Goal: Task Accomplishment & Management: Manage account settings

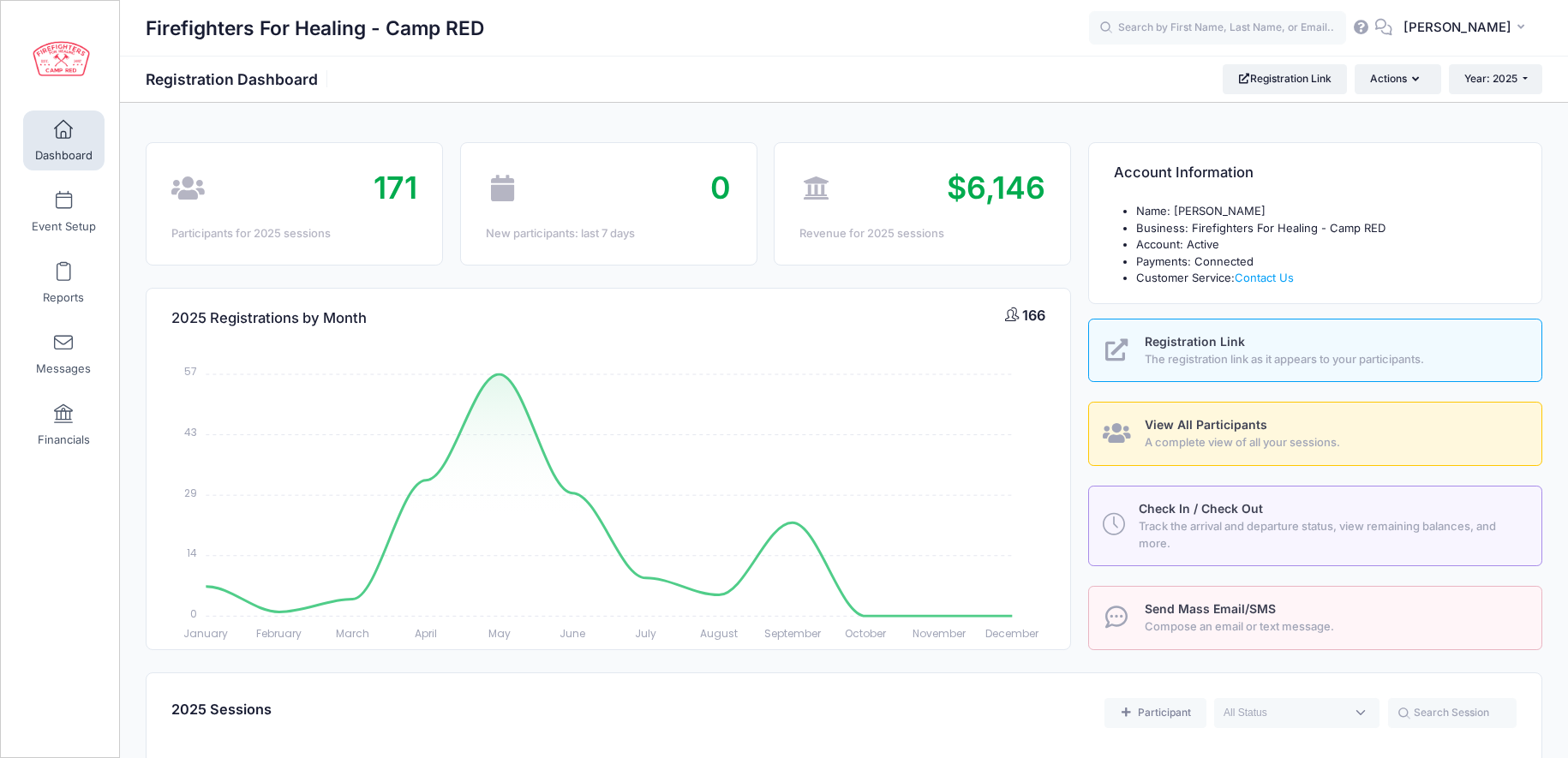
select select
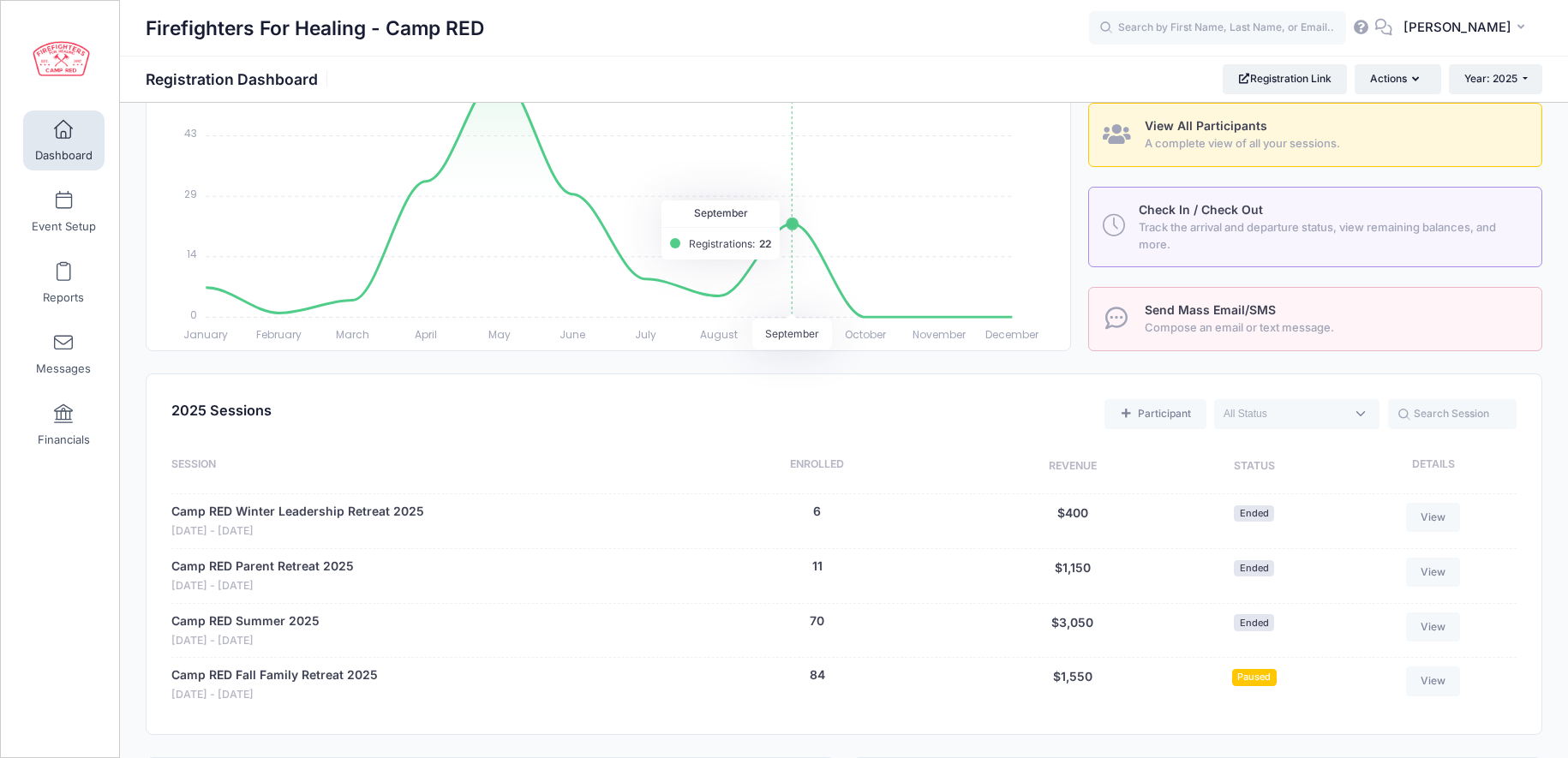
scroll to position [341, 0]
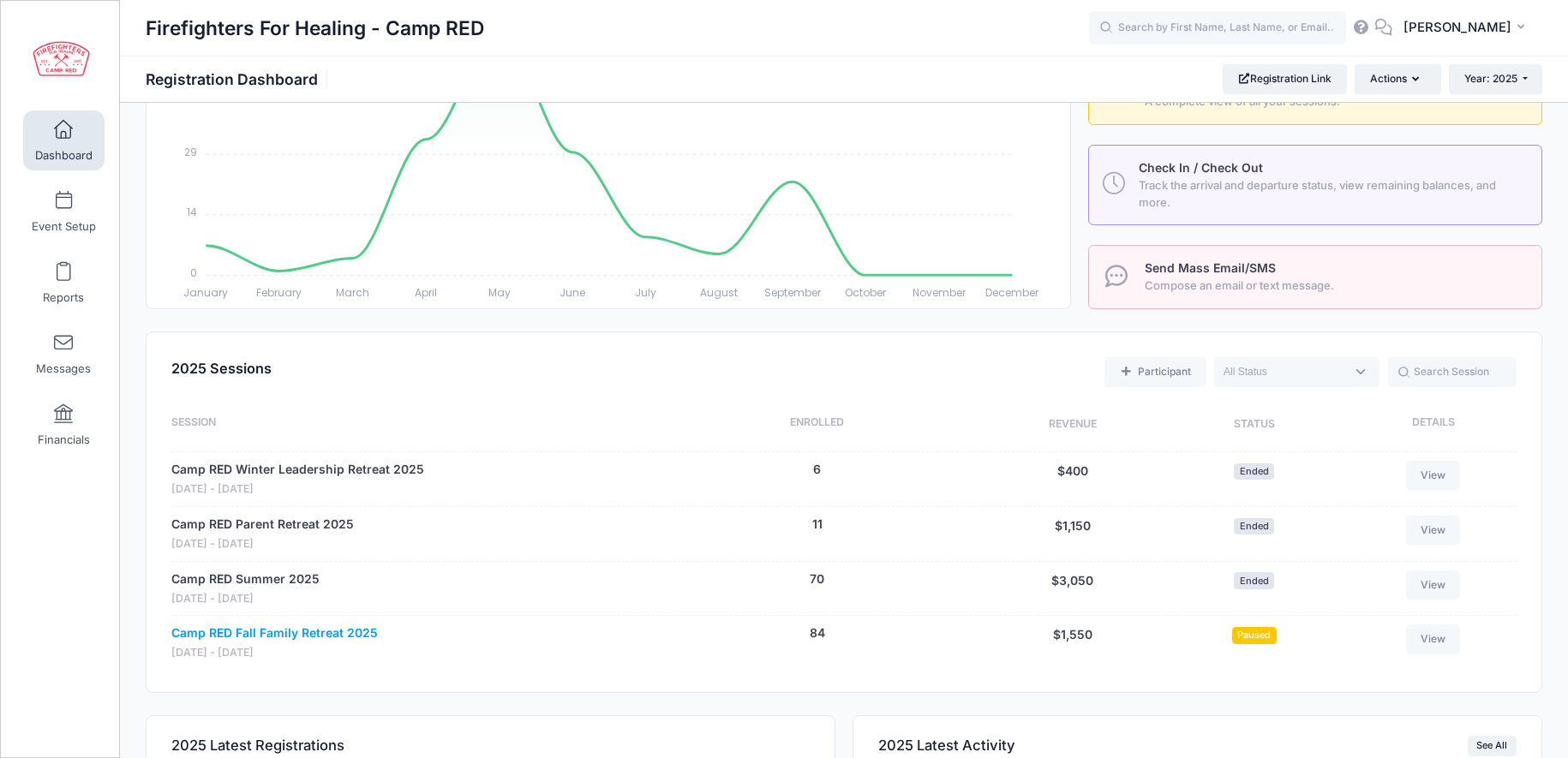
click at [322, 634] on link "Camp RED Fall Family Retreat 2025" at bounding box center [274, 633] width 206 height 18
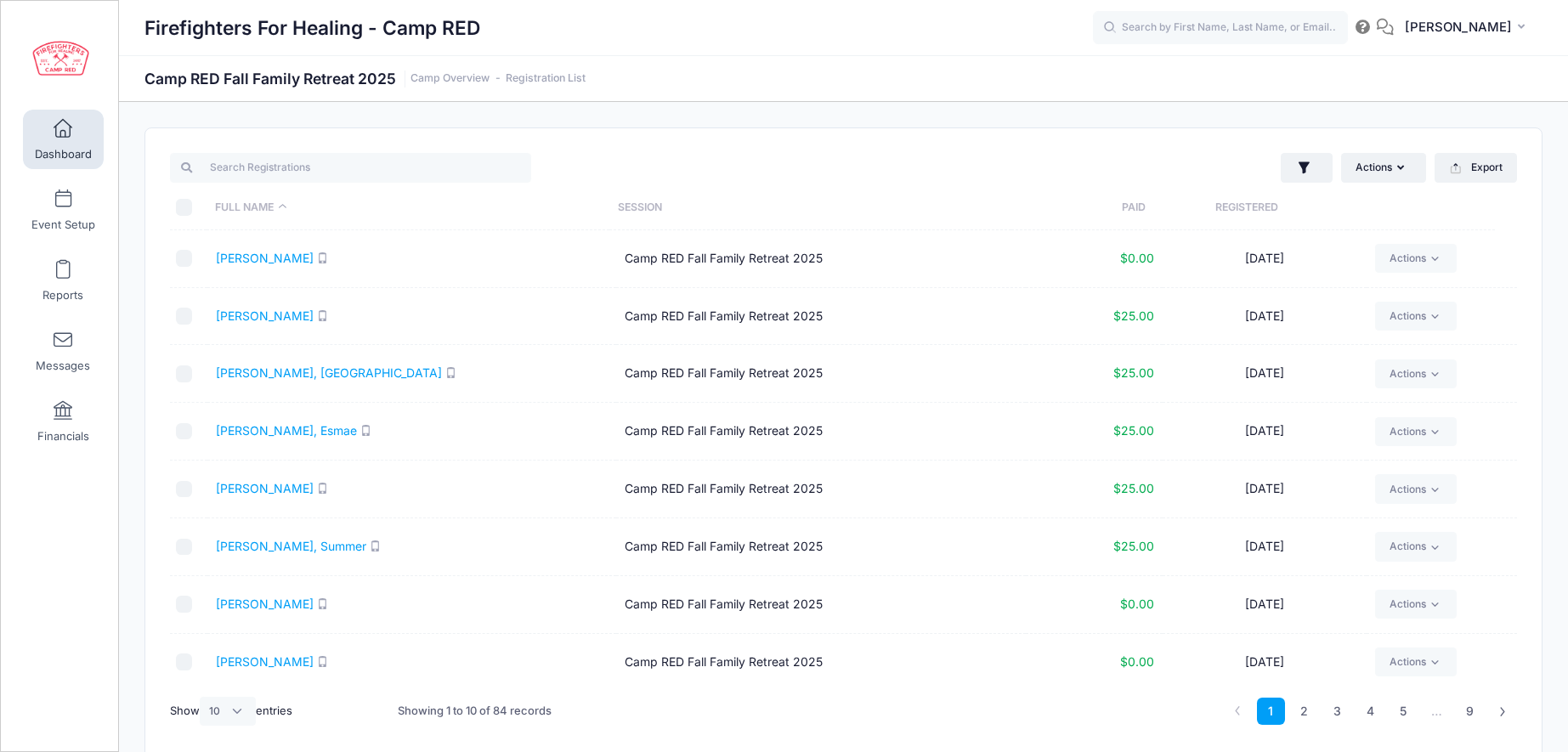
select select "10"
click at [1292, 166] on icon "button" at bounding box center [1292, 167] width 11 height 12
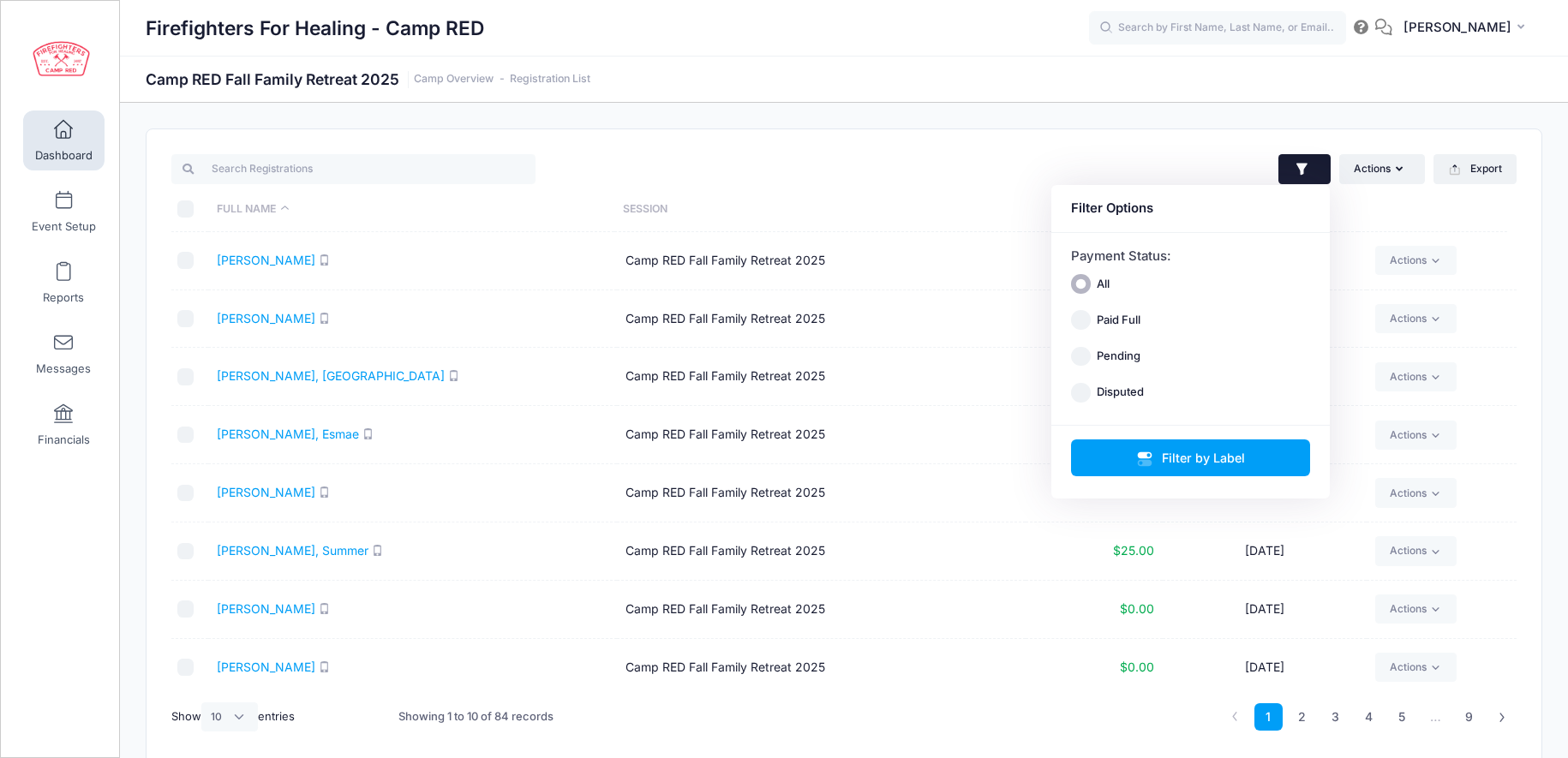
click at [1049, 154] on div "Actions Assign Labels Send Email Send SMS Send Payment Reminder Send Document U…" at bounding box center [1184, 169] width 681 height 35
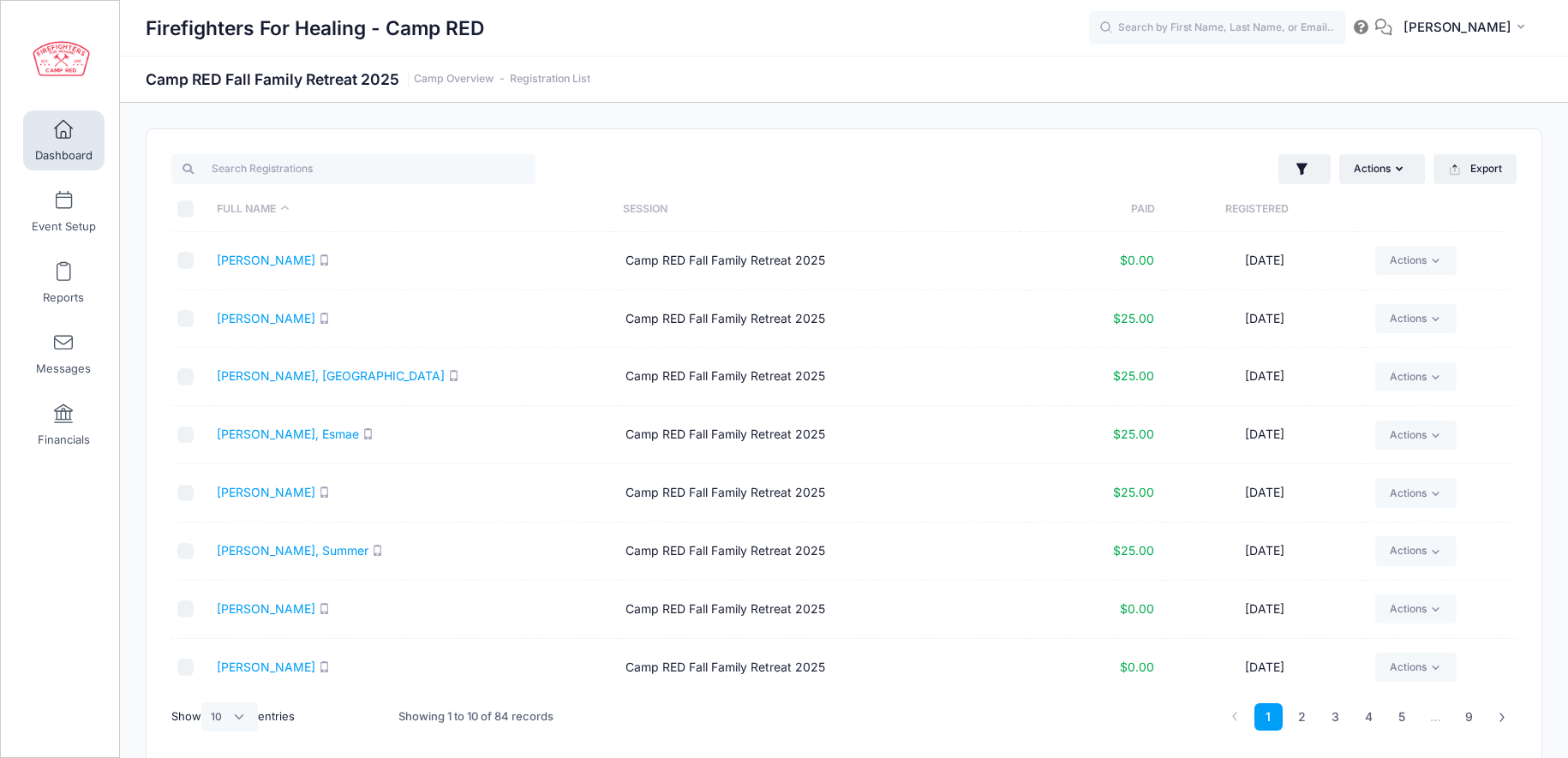
click at [1252, 206] on th "Registered" at bounding box center [1256, 209] width 203 height 45
click at [183, 257] on input "checkbox" at bounding box center [186, 260] width 17 height 17
checkbox input "true"
click at [1399, 174] on button "Actions" at bounding box center [1381, 169] width 86 height 29
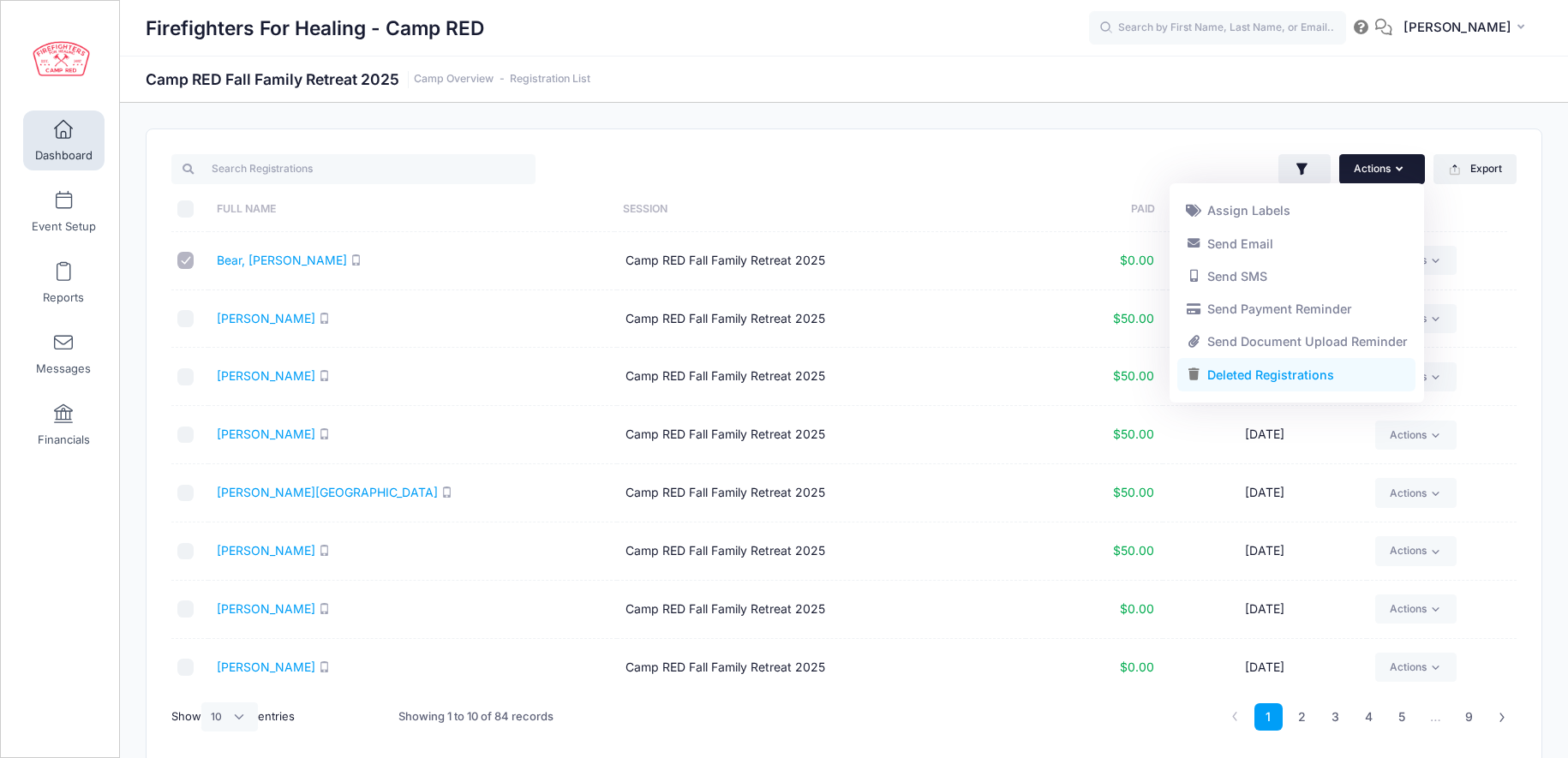
click at [1308, 379] on link "Deleted Registrations" at bounding box center [1296, 375] width 239 height 33
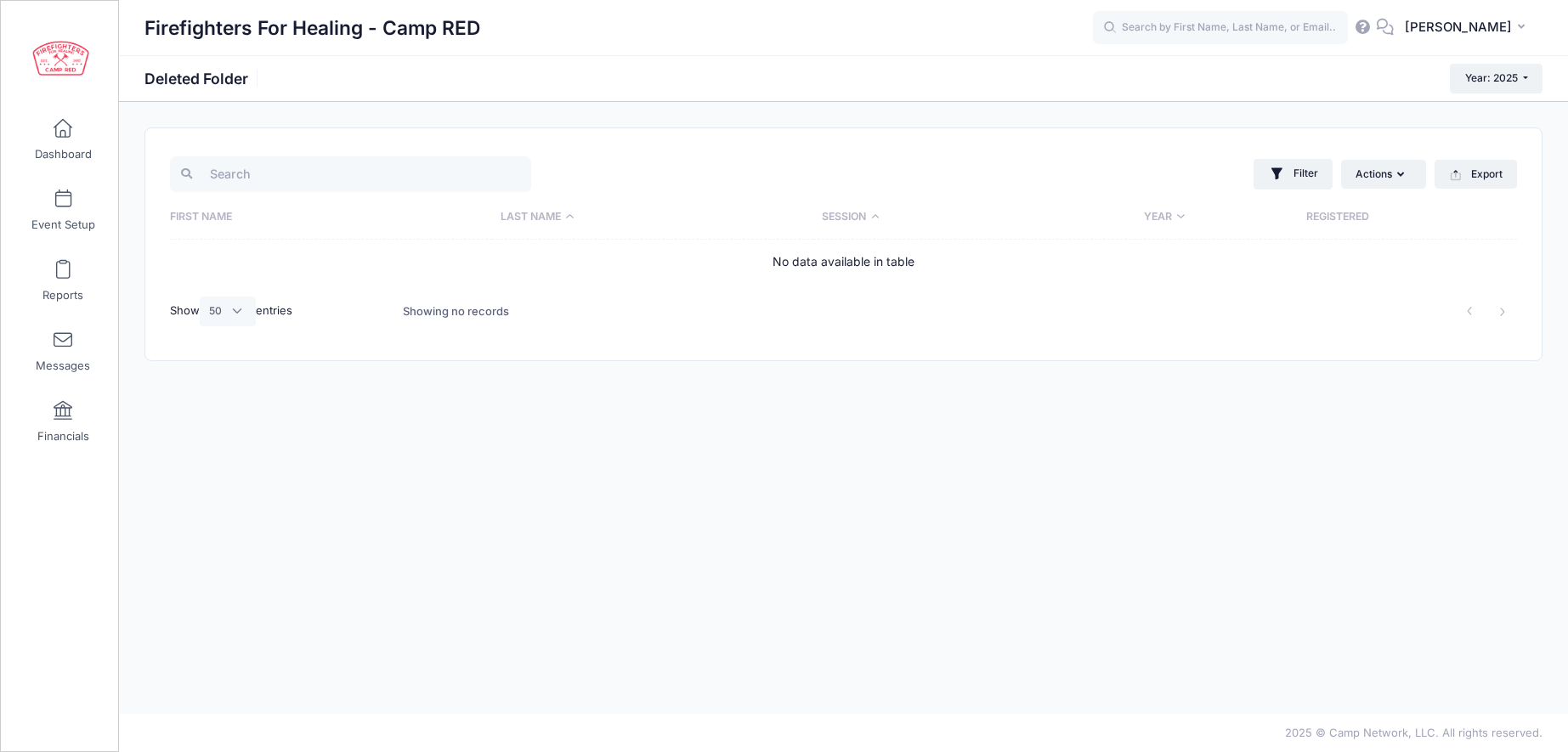
select select "50"
click at [59, 151] on span "Dashboard" at bounding box center [63, 153] width 57 height 14
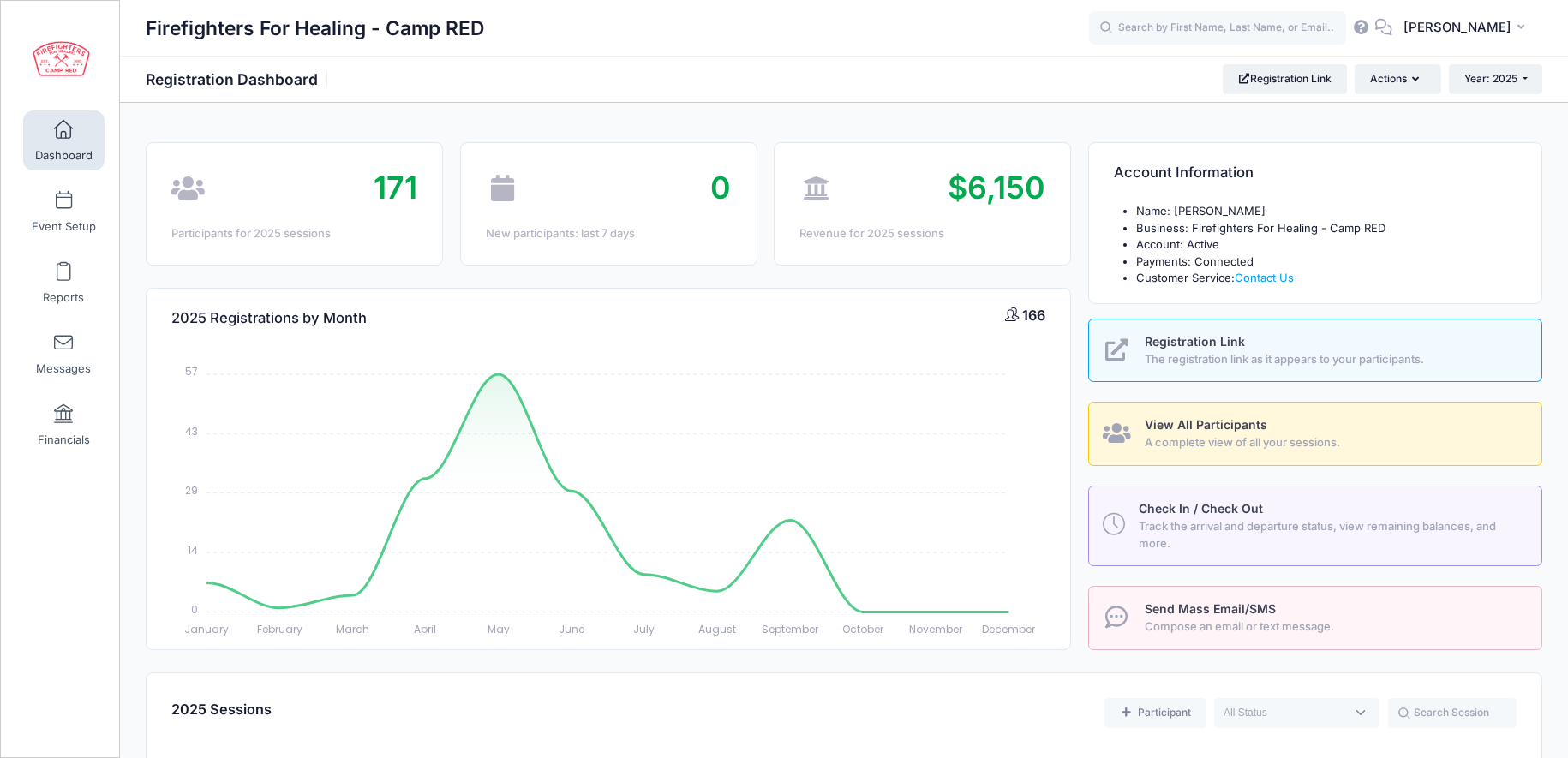
select select
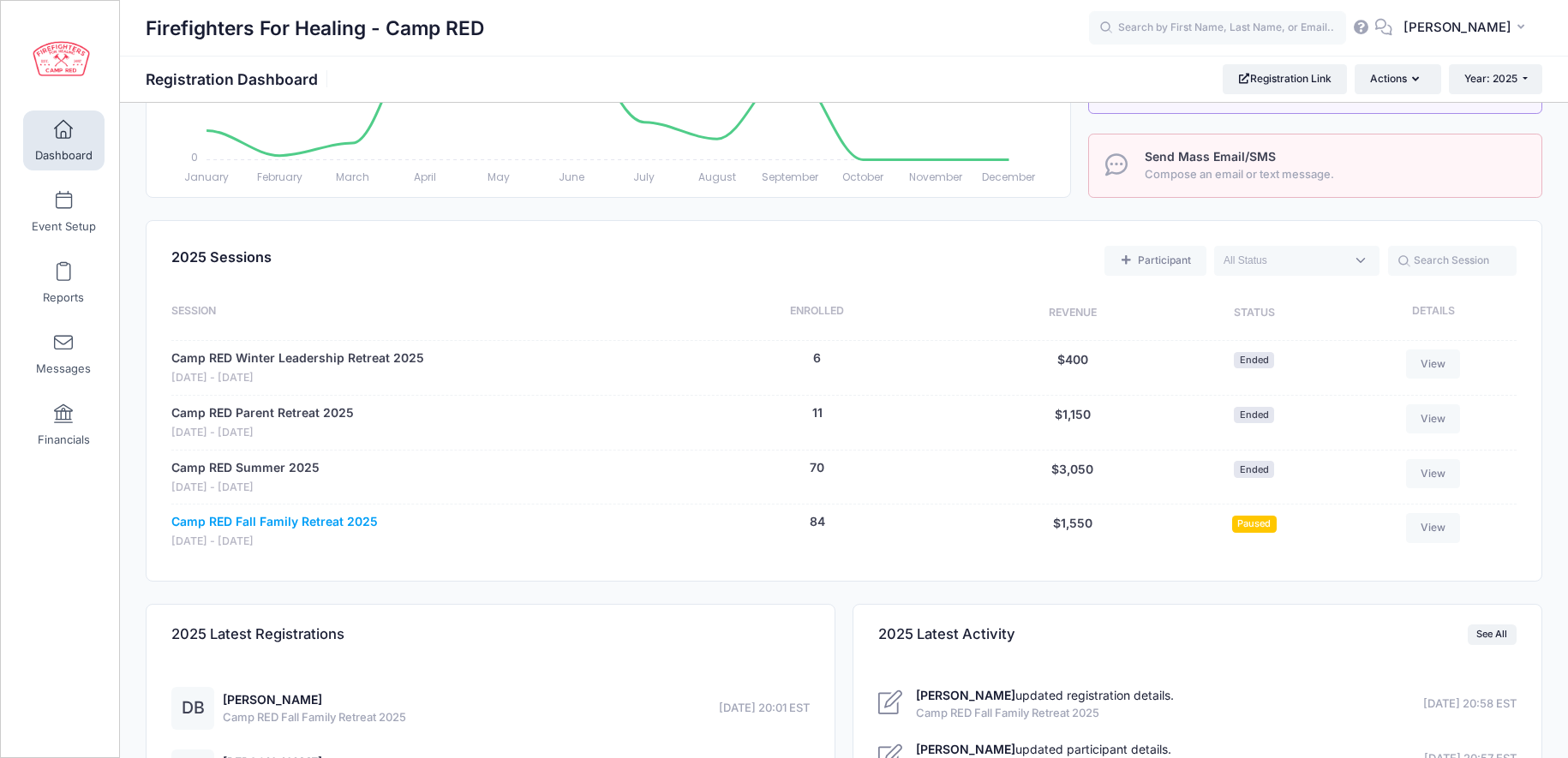
click at [322, 524] on link "Camp RED Fall Family Retreat 2025" at bounding box center [274, 521] width 206 height 18
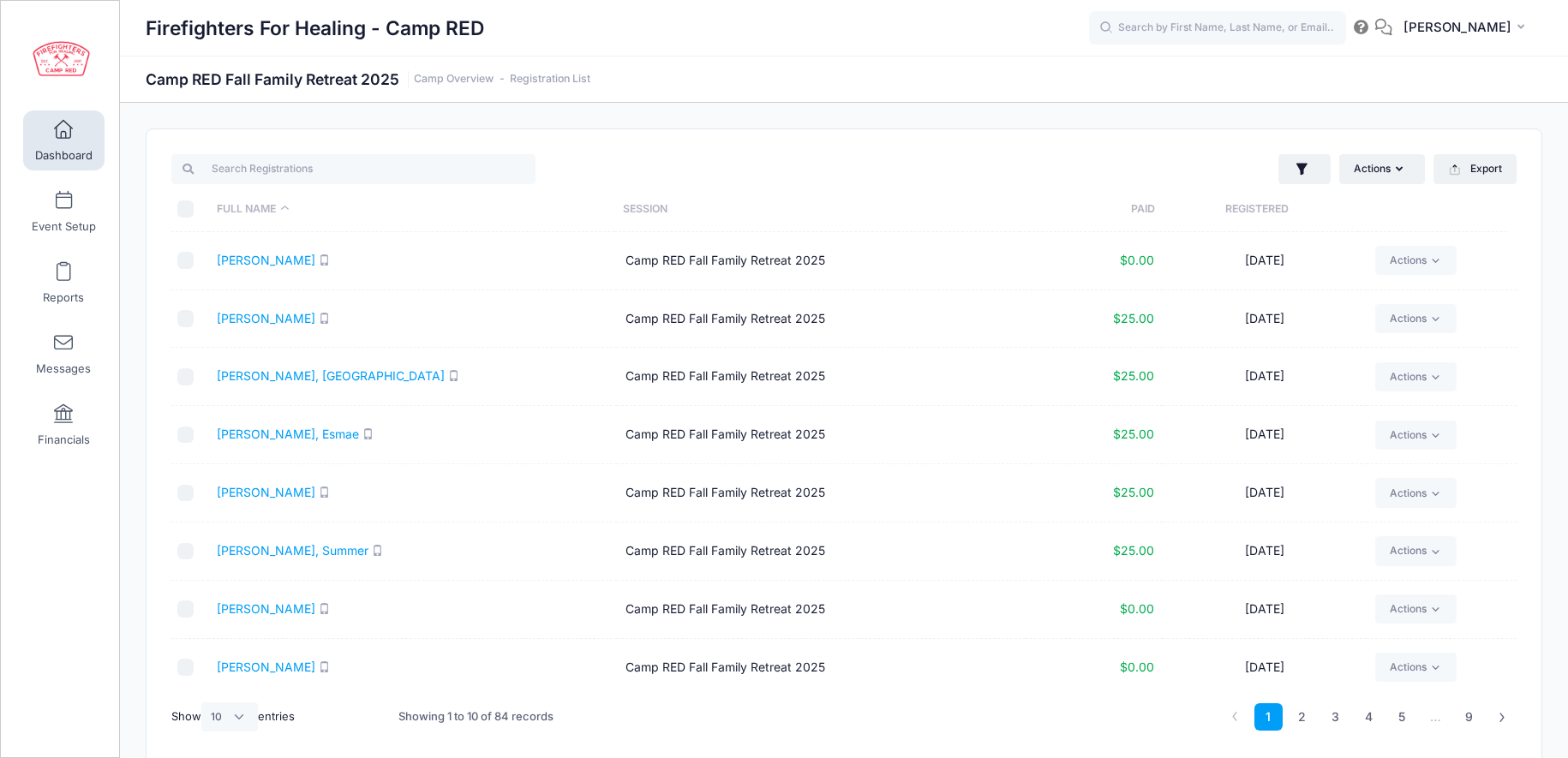
select select "10"
drag, startPoint x: 1245, startPoint y: 210, endPoint x: 1011, endPoint y: 229, distance: 234.8
click at [1245, 210] on th "Registered" at bounding box center [1256, 209] width 203 height 45
click at [190, 263] on input "checkbox" at bounding box center [186, 260] width 17 height 17
checkbox input "true"
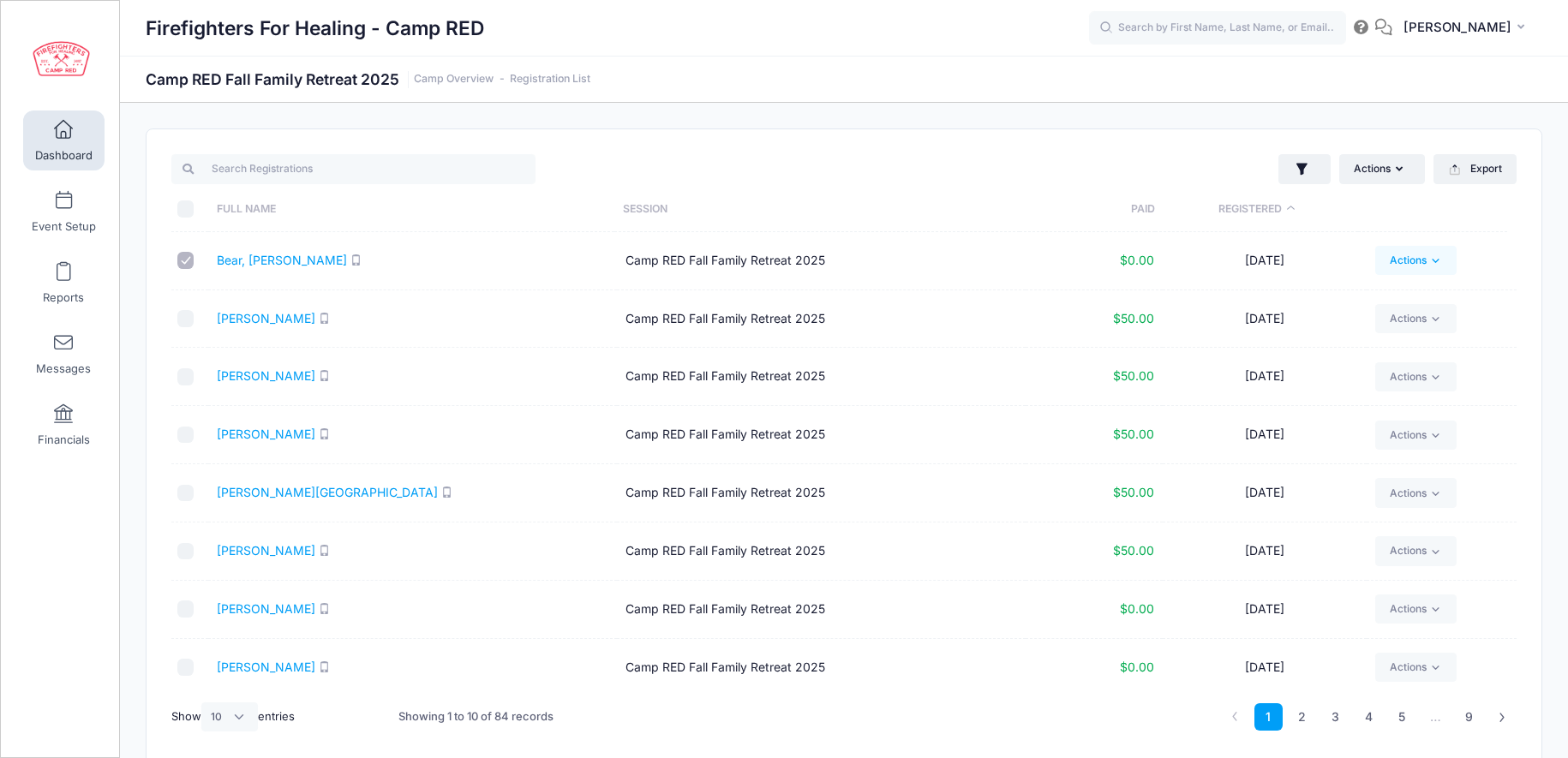
click at [1417, 258] on link "Actions" at bounding box center [1415, 260] width 81 height 29
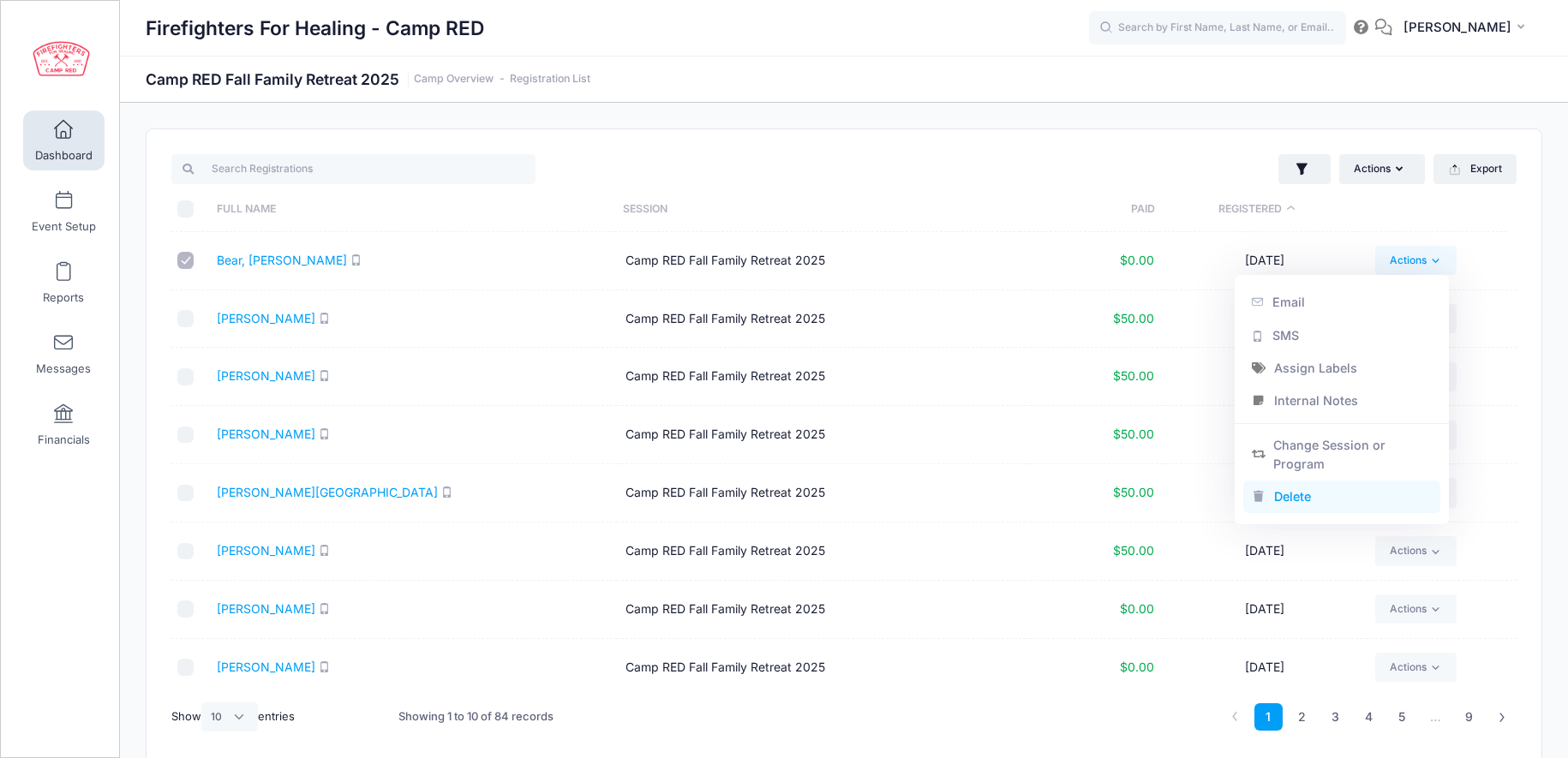
click at [1298, 494] on link "Delete" at bounding box center [1342, 497] width 198 height 33
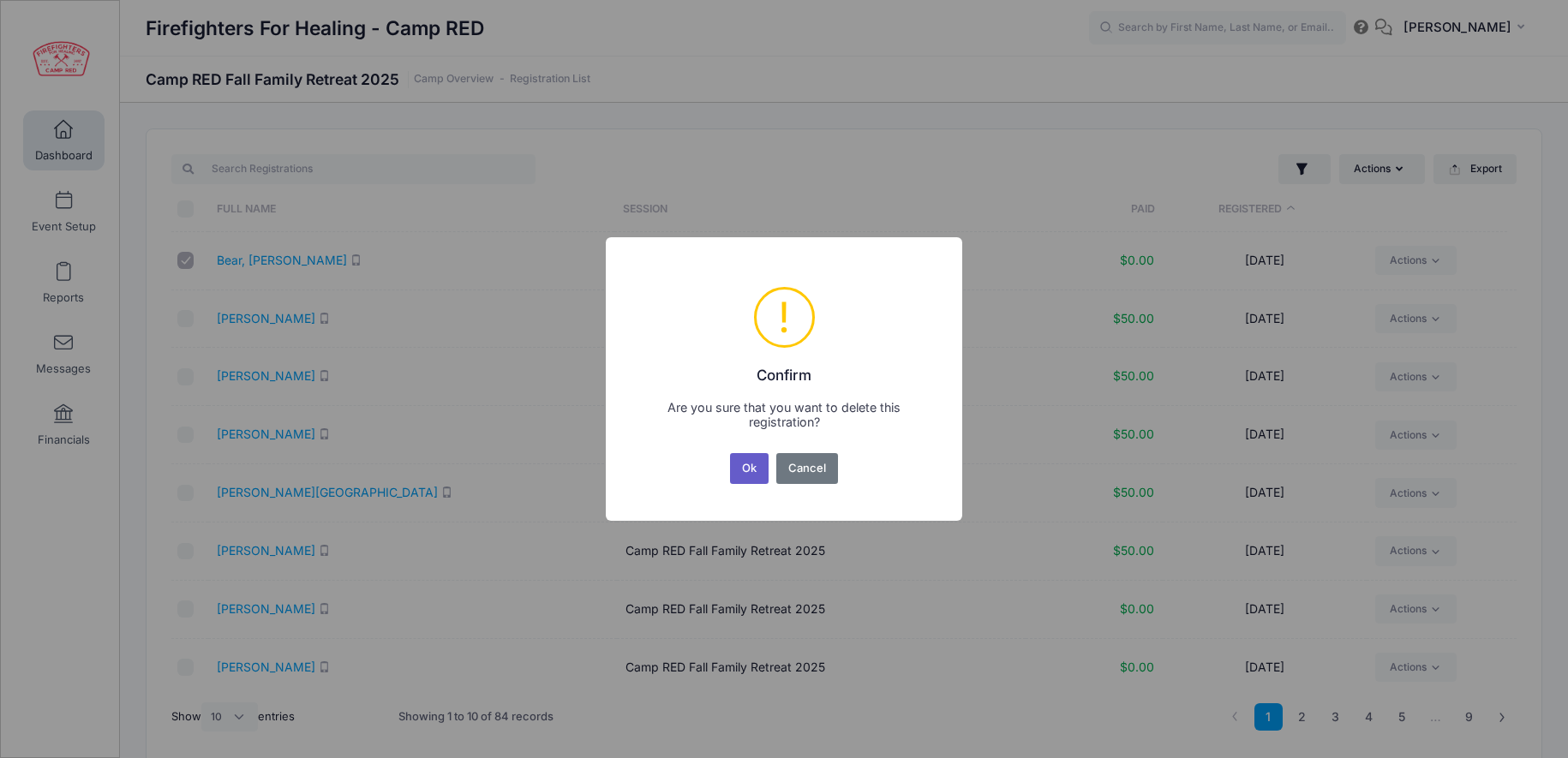
click at [745, 469] on button "Ok" at bounding box center [750, 469] width 40 height 31
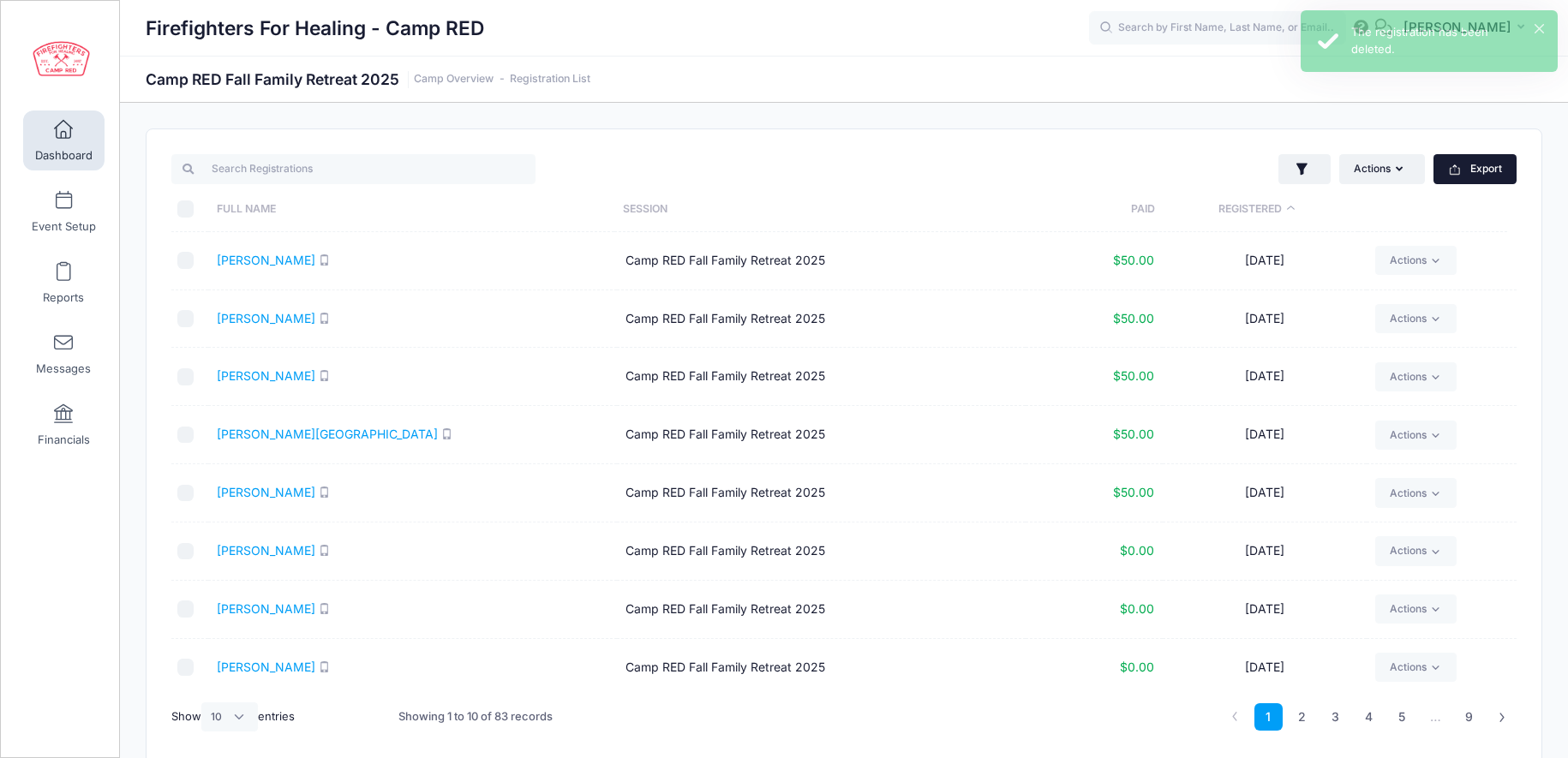
click at [1486, 173] on button "Export" at bounding box center [1475, 169] width 83 height 29
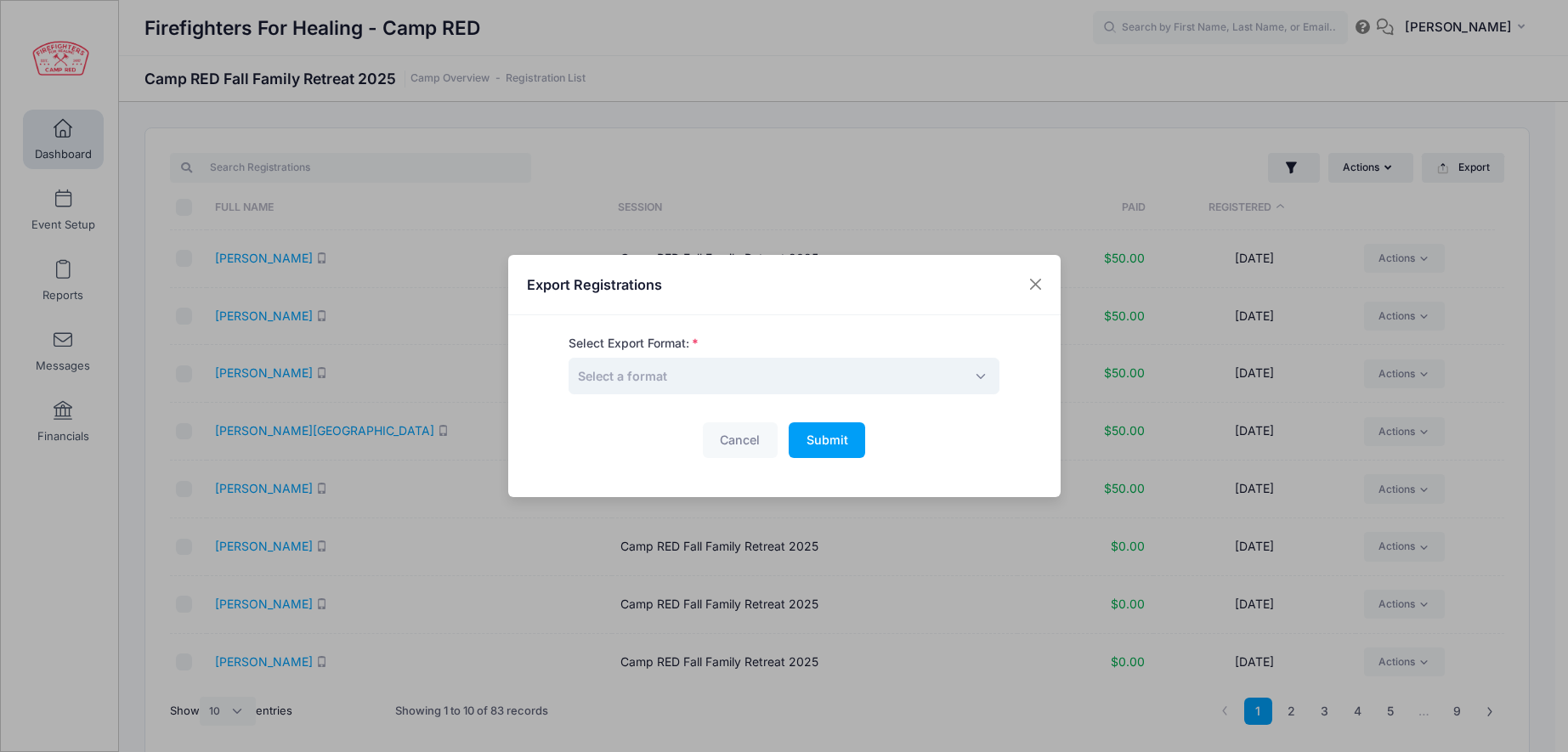
click at [931, 385] on span "Select a format" at bounding box center [784, 375] width 431 height 36
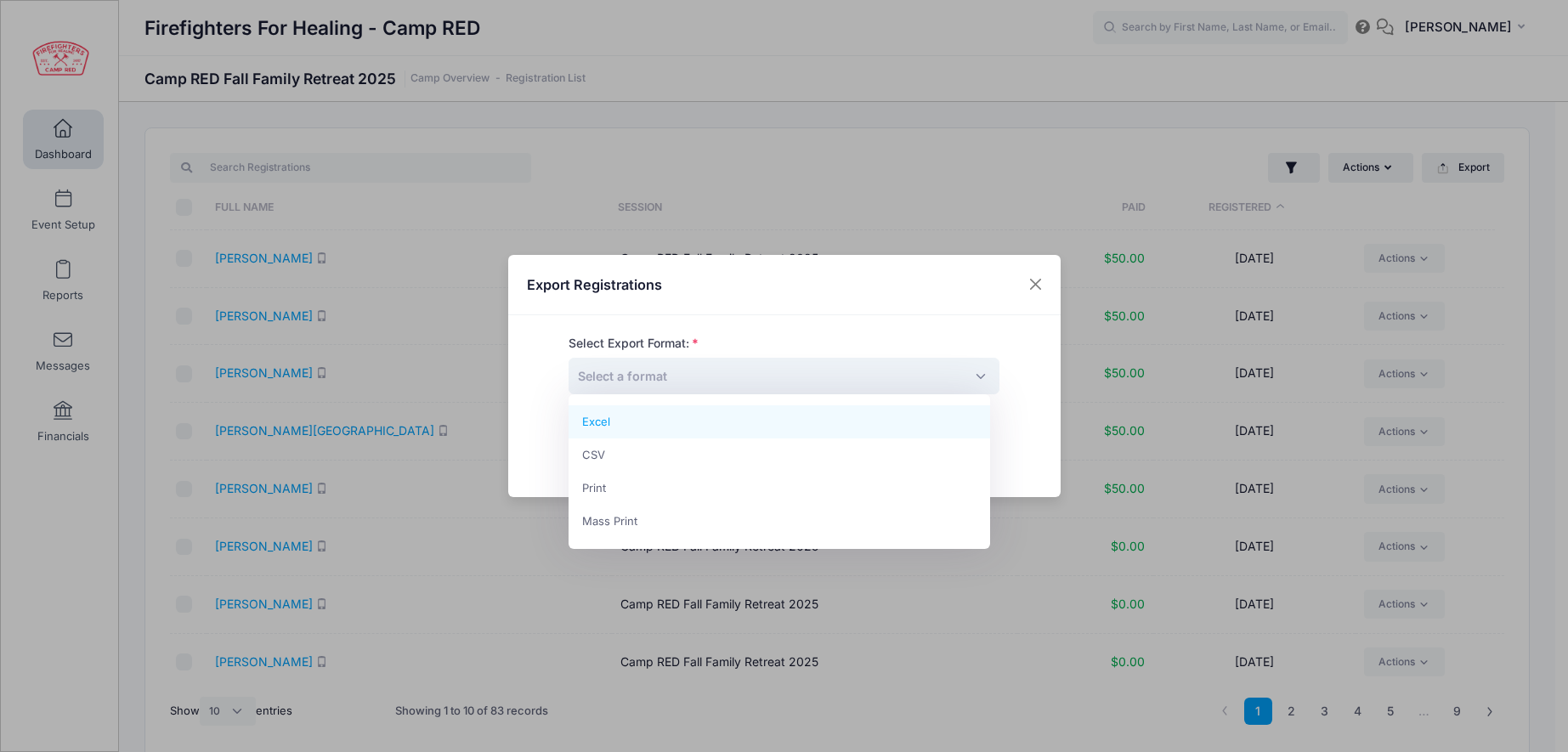
select select "excel"
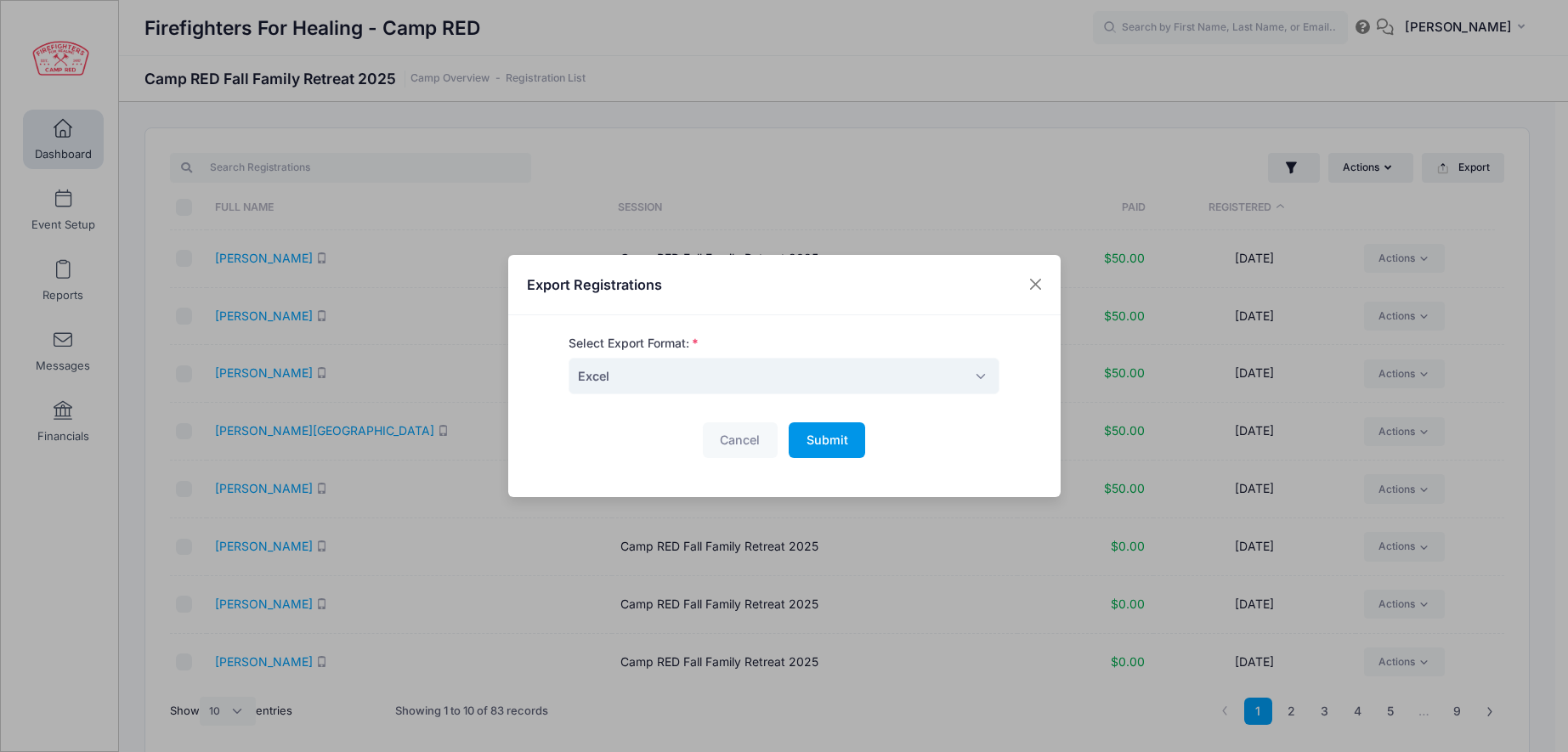
click at [828, 438] on span "Submit" at bounding box center [827, 439] width 42 height 14
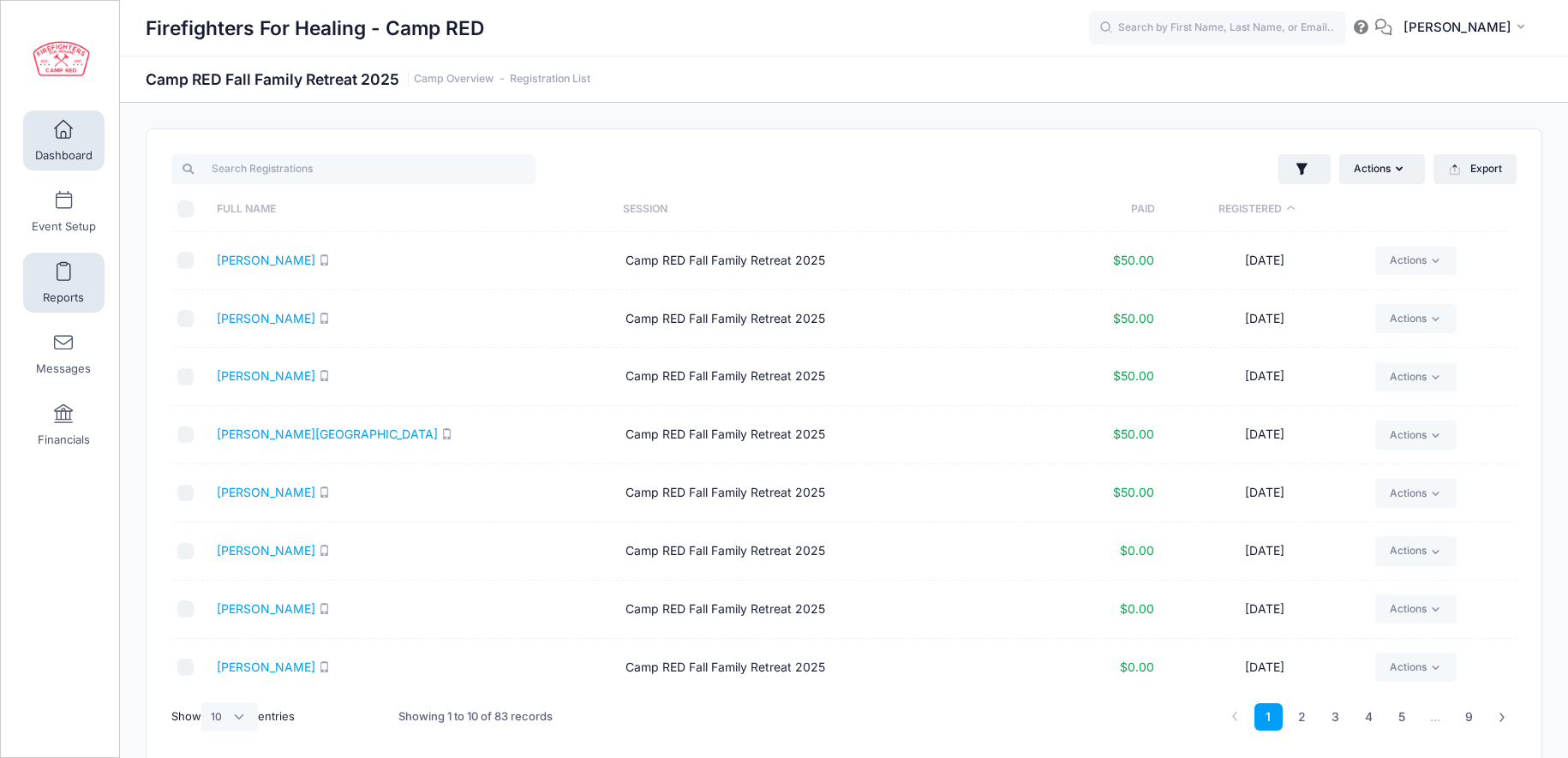
click at [63, 279] on span at bounding box center [63, 272] width 0 height 19
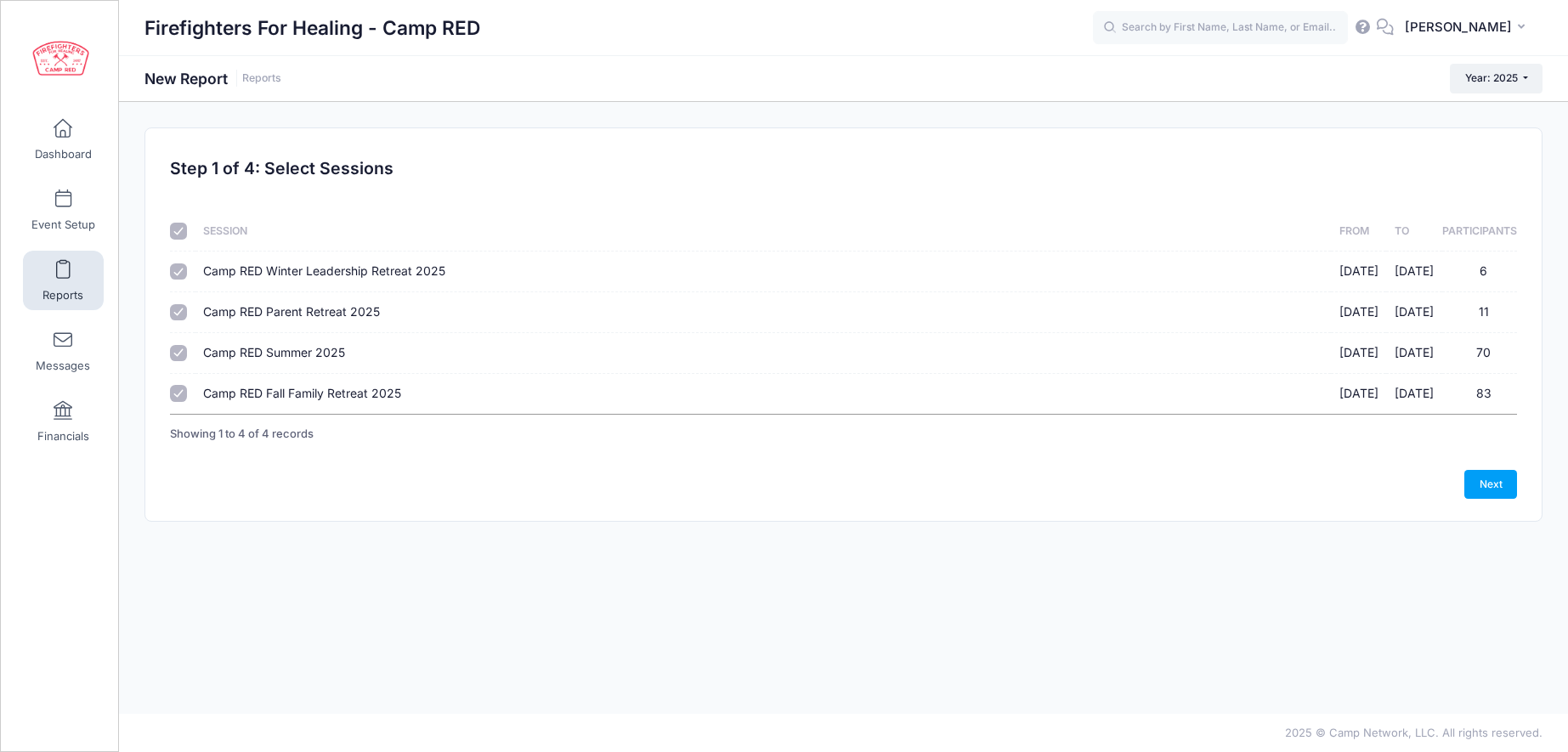
click at [174, 273] on input "Camp RED Winter Leadership Retreat 2025 01/17/2025 - 01/20/2025 6" at bounding box center [179, 272] width 17 height 17
checkbox input "false"
click at [177, 311] on input "Camp RED Parent Retreat 2025 04/25/2025 - 04/27/2025 11" at bounding box center [179, 312] width 17 height 17
checkbox input "false"
click at [177, 348] on input "Camp RED Summer 2025 06/13/2025 - 06/16/2025 70" at bounding box center [179, 354] width 17 height 17
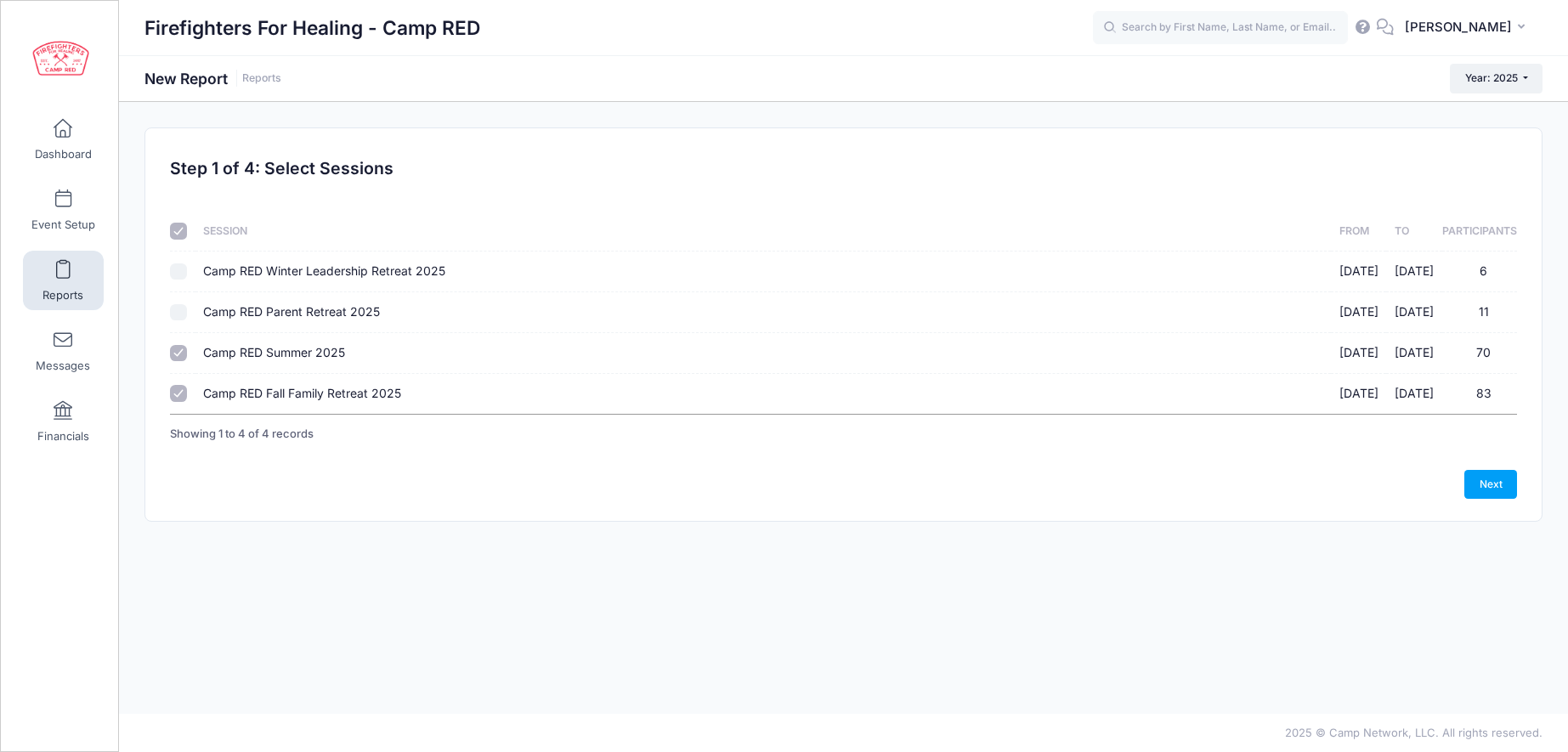
checkbox input "false"
click at [1492, 478] on link "Next" at bounding box center [1490, 484] width 52 height 29
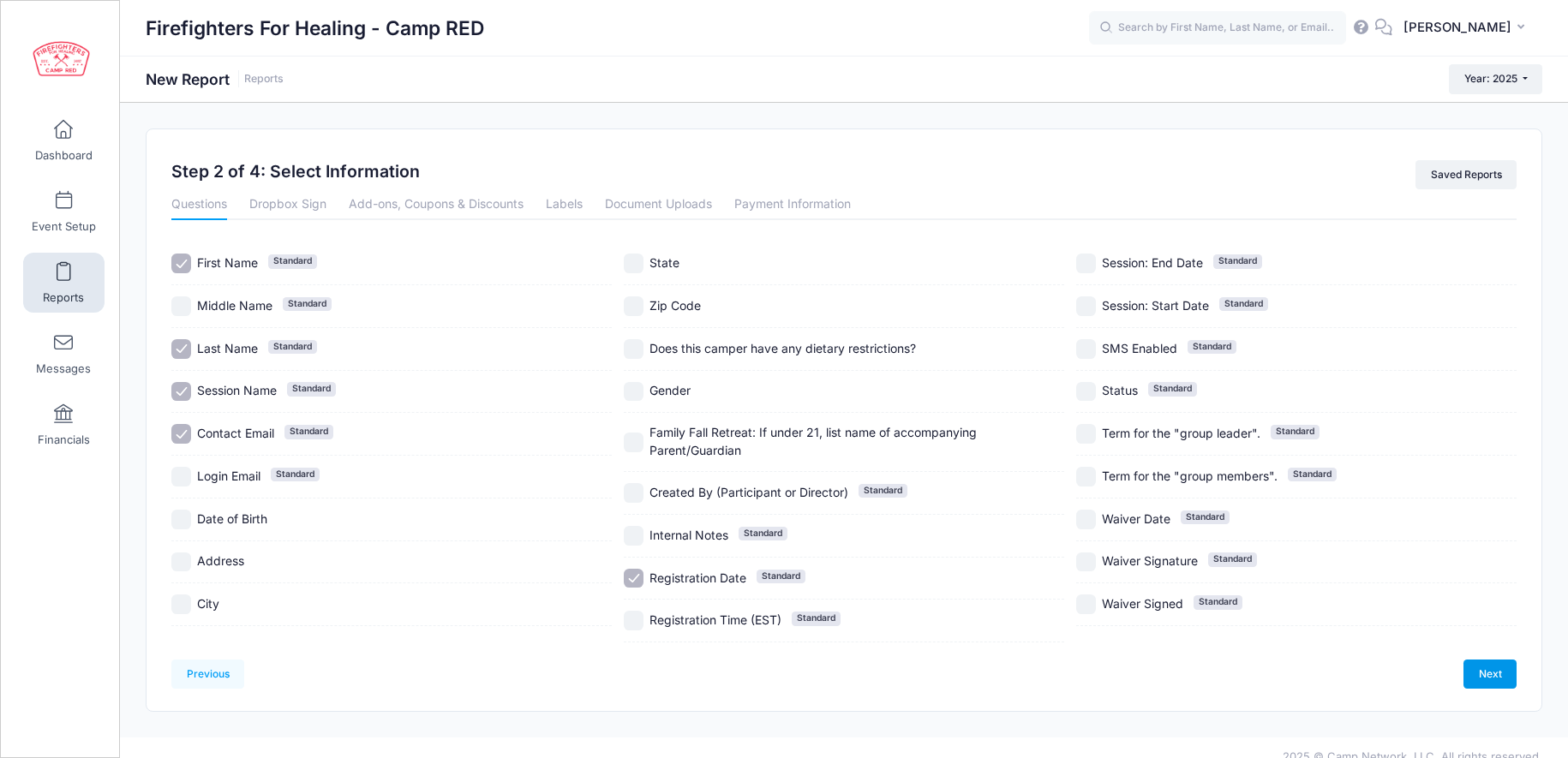
click at [1495, 675] on link "Next" at bounding box center [1490, 674] width 53 height 29
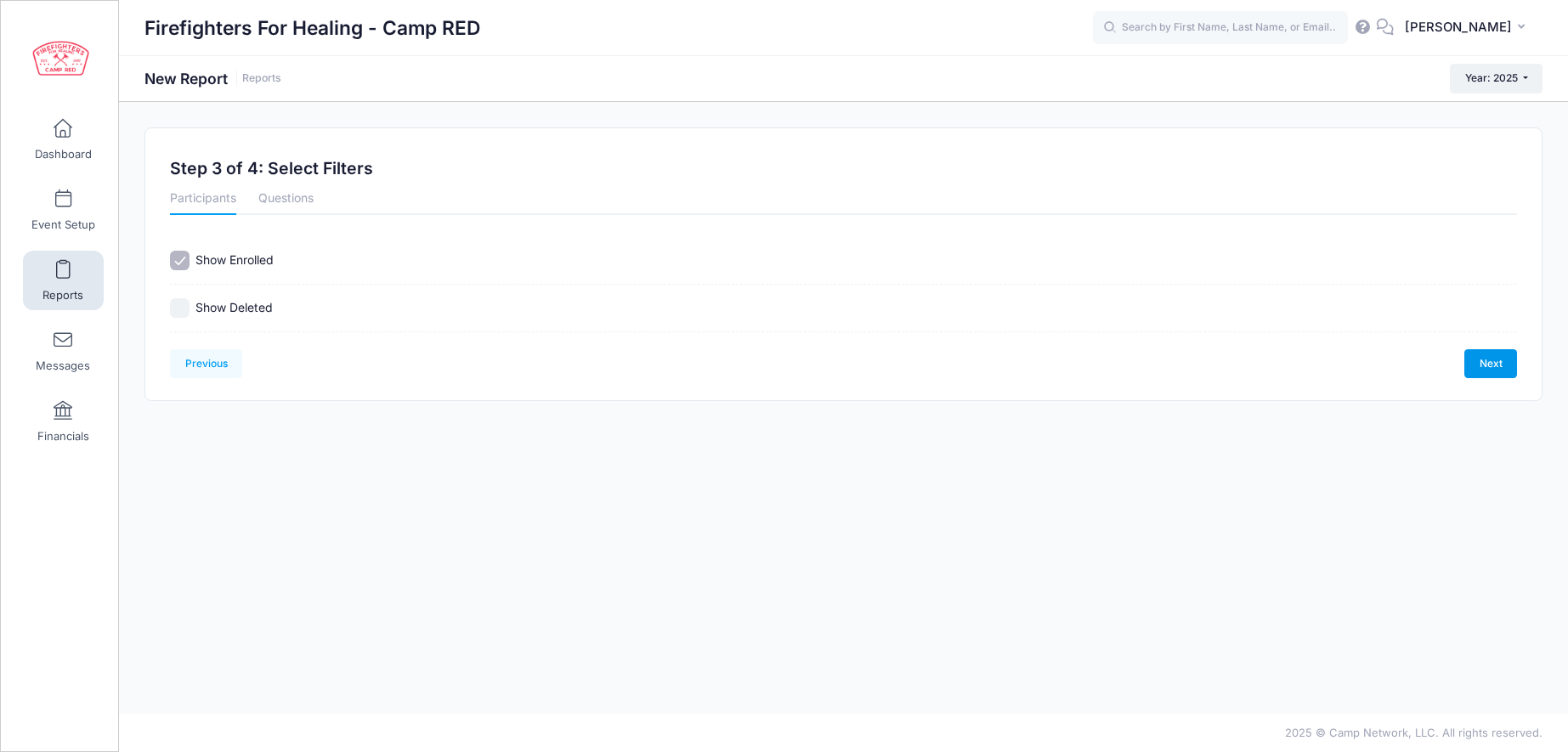
click at [1486, 364] on link "Next" at bounding box center [1490, 363] width 52 height 29
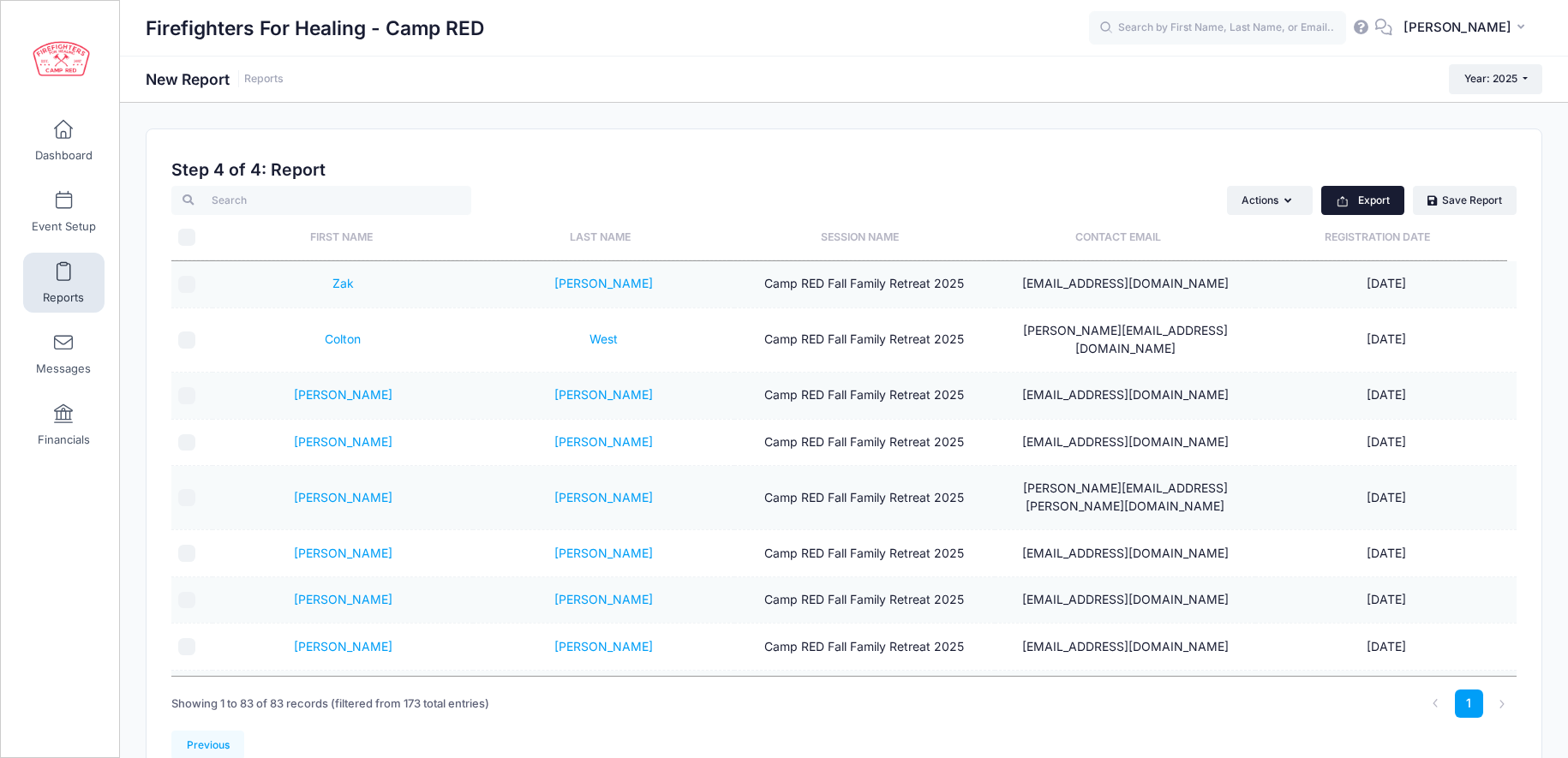
click at [1369, 206] on button "Export" at bounding box center [1362, 200] width 83 height 29
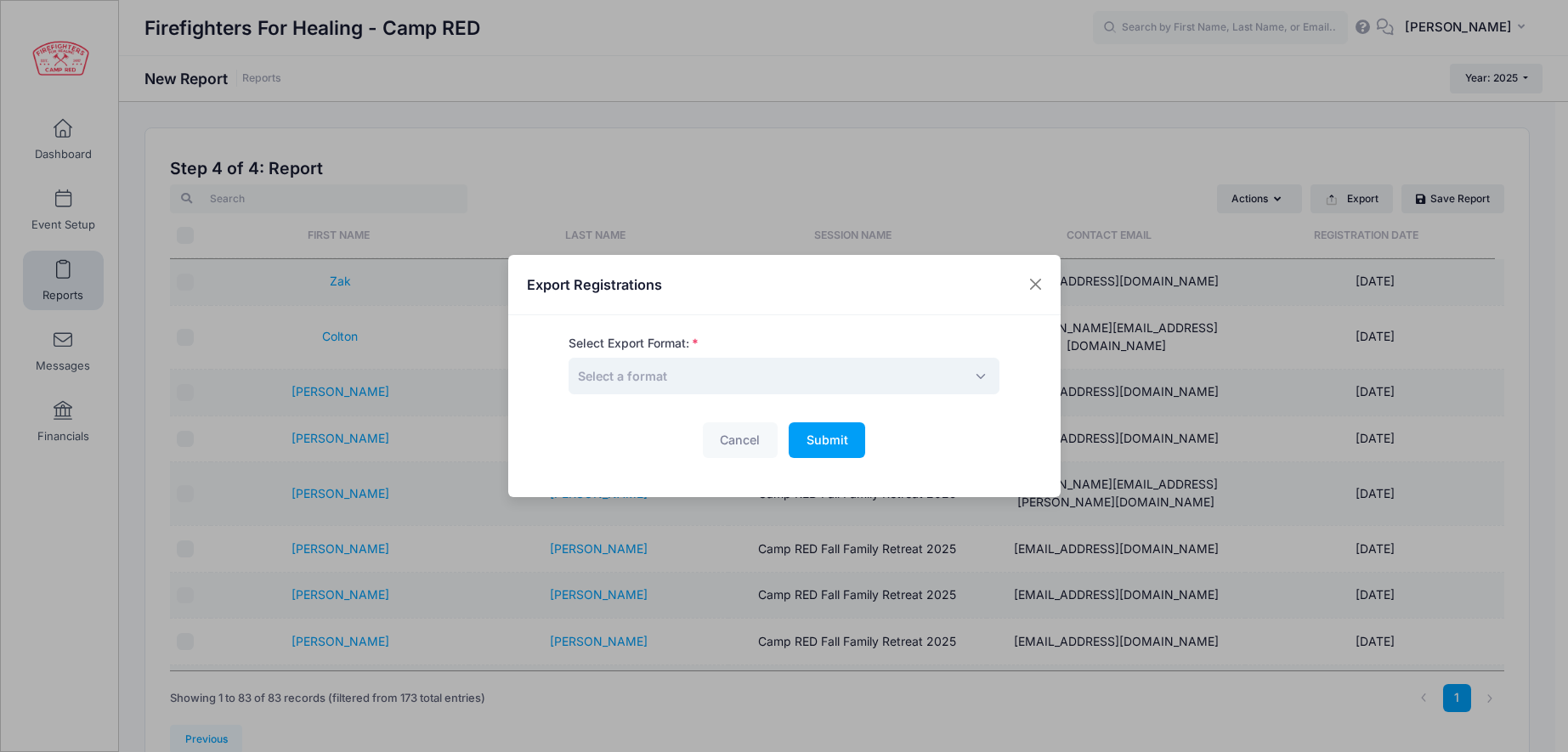
click at [786, 378] on span "Select a format" at bounding box center [784, 375] width 431 height 36
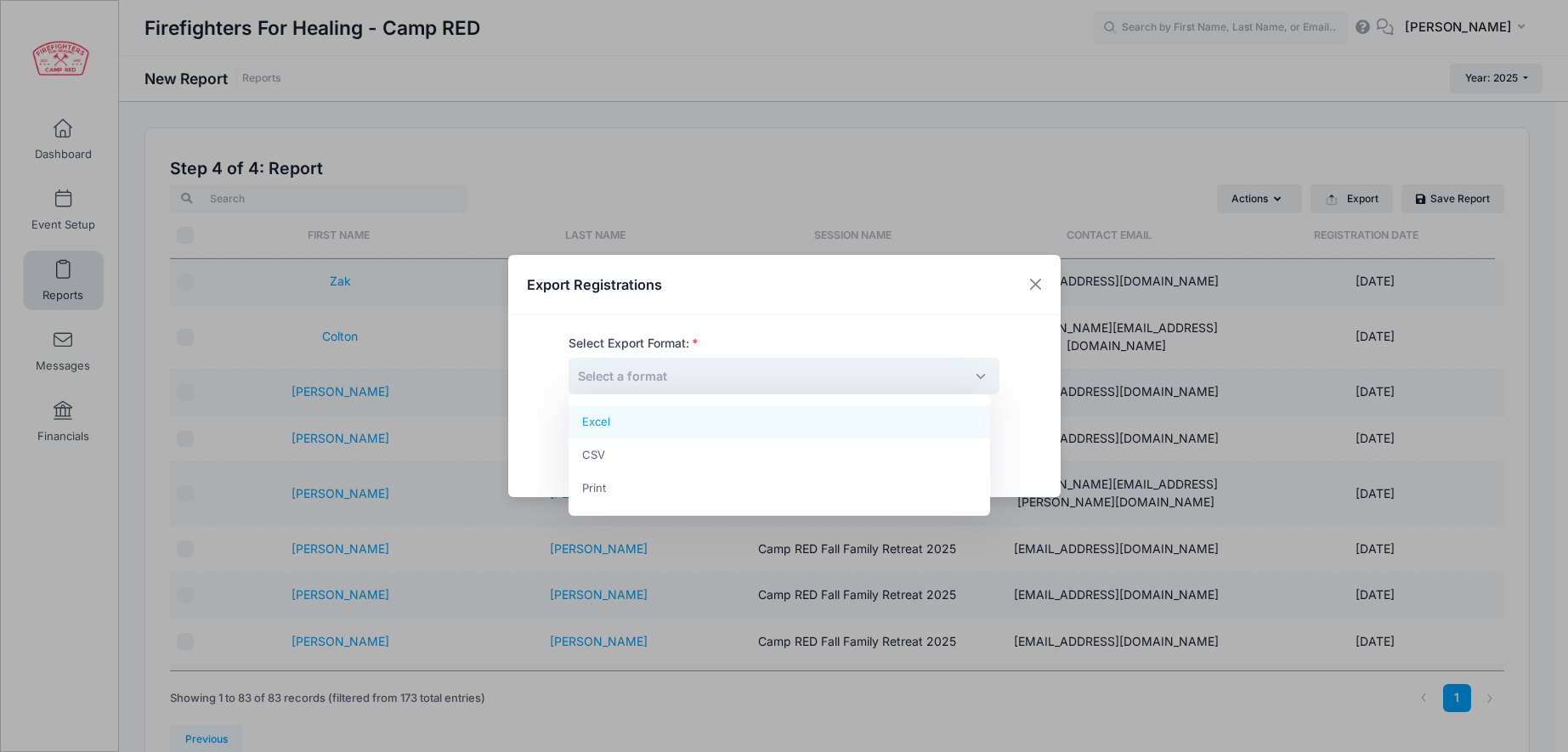
select select "excel"
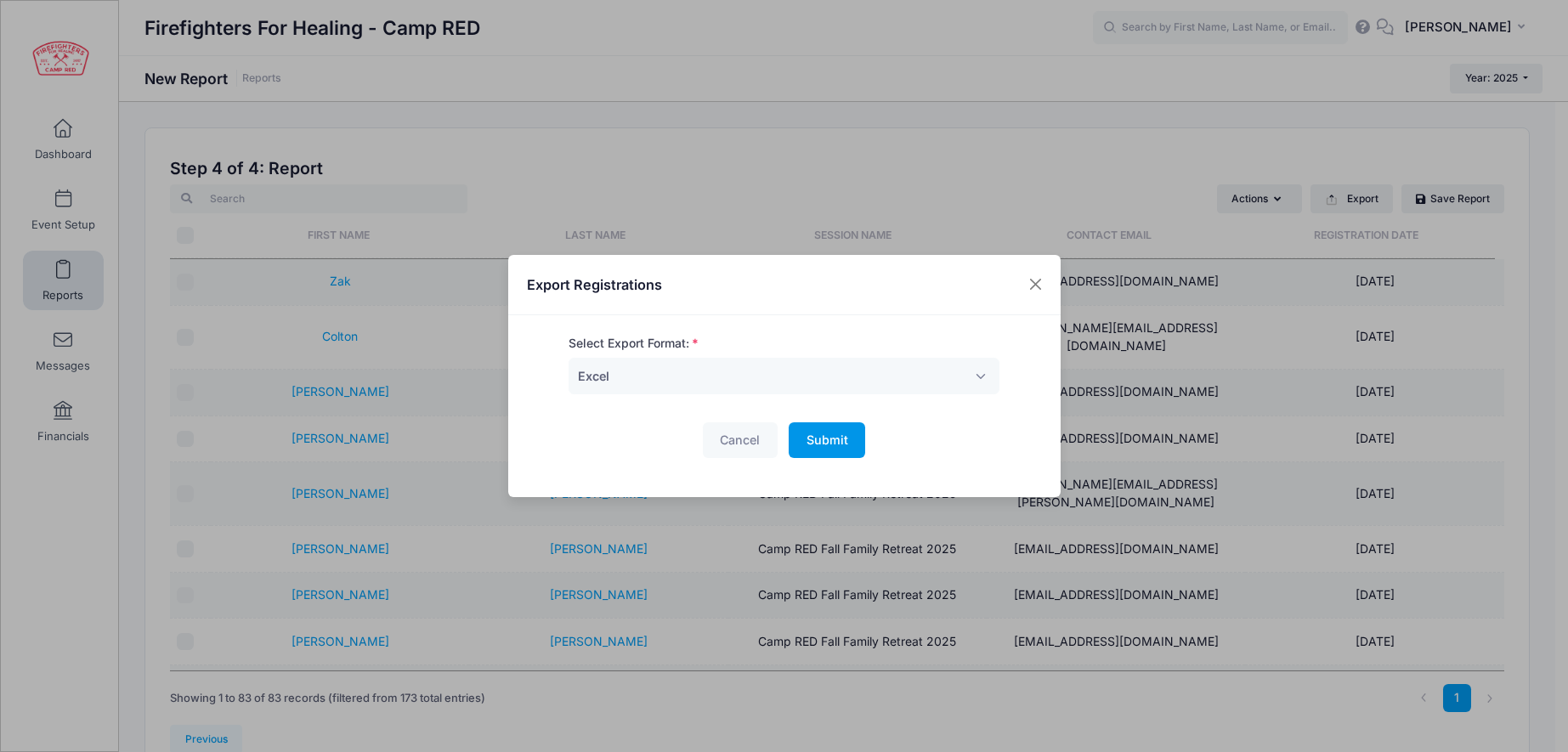
click at [846, 441] on button "Submit Please wait..." at bounding box center [827, 441] width 77 height 36
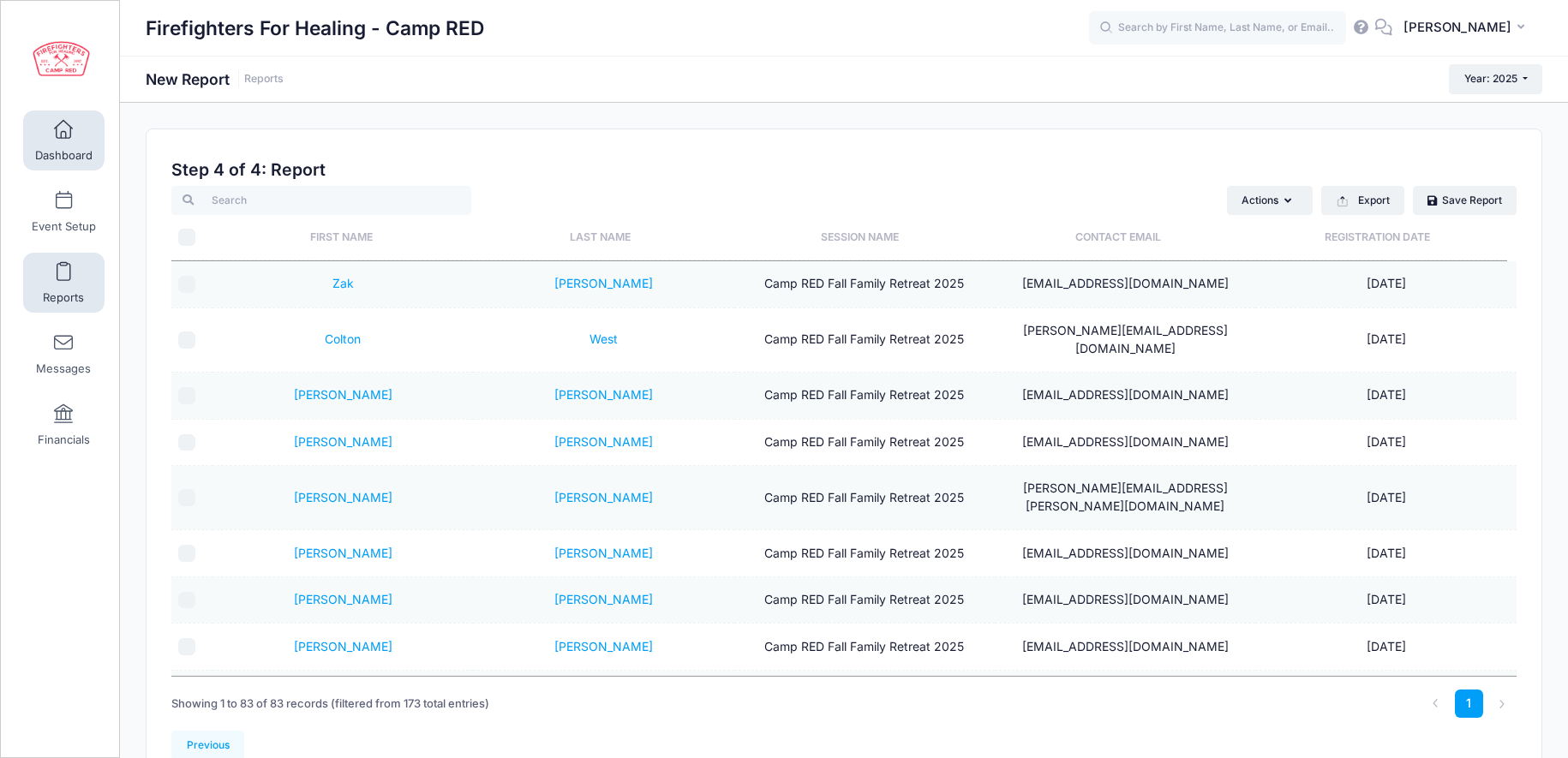
click at [70, 138] on link "Dashboard" at bounding box center [64, 140] width 81 height 60
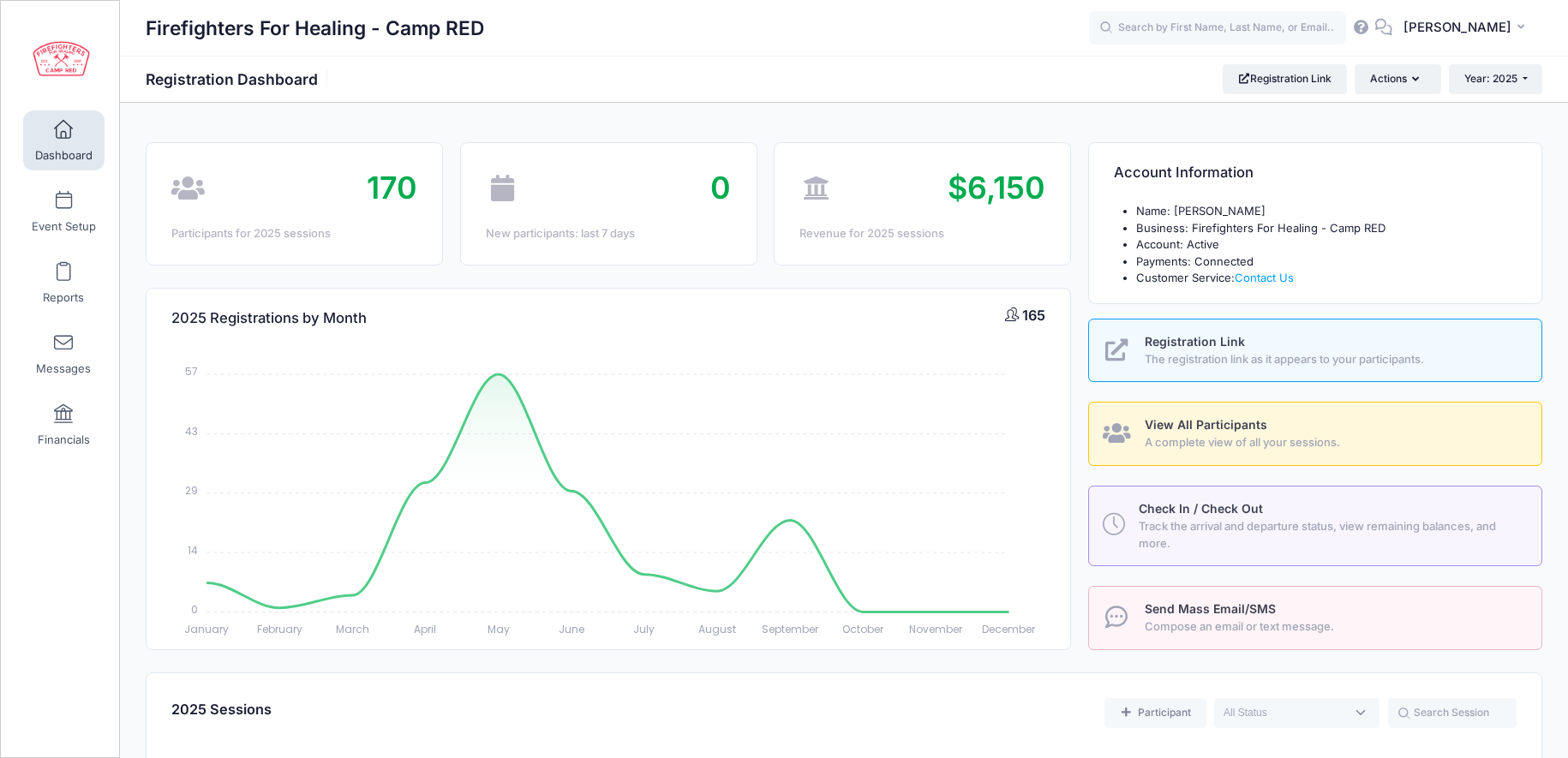
select select
click at [62, 215] on link "Event Setup" at bounding box center [64, 212] width 81 height 60
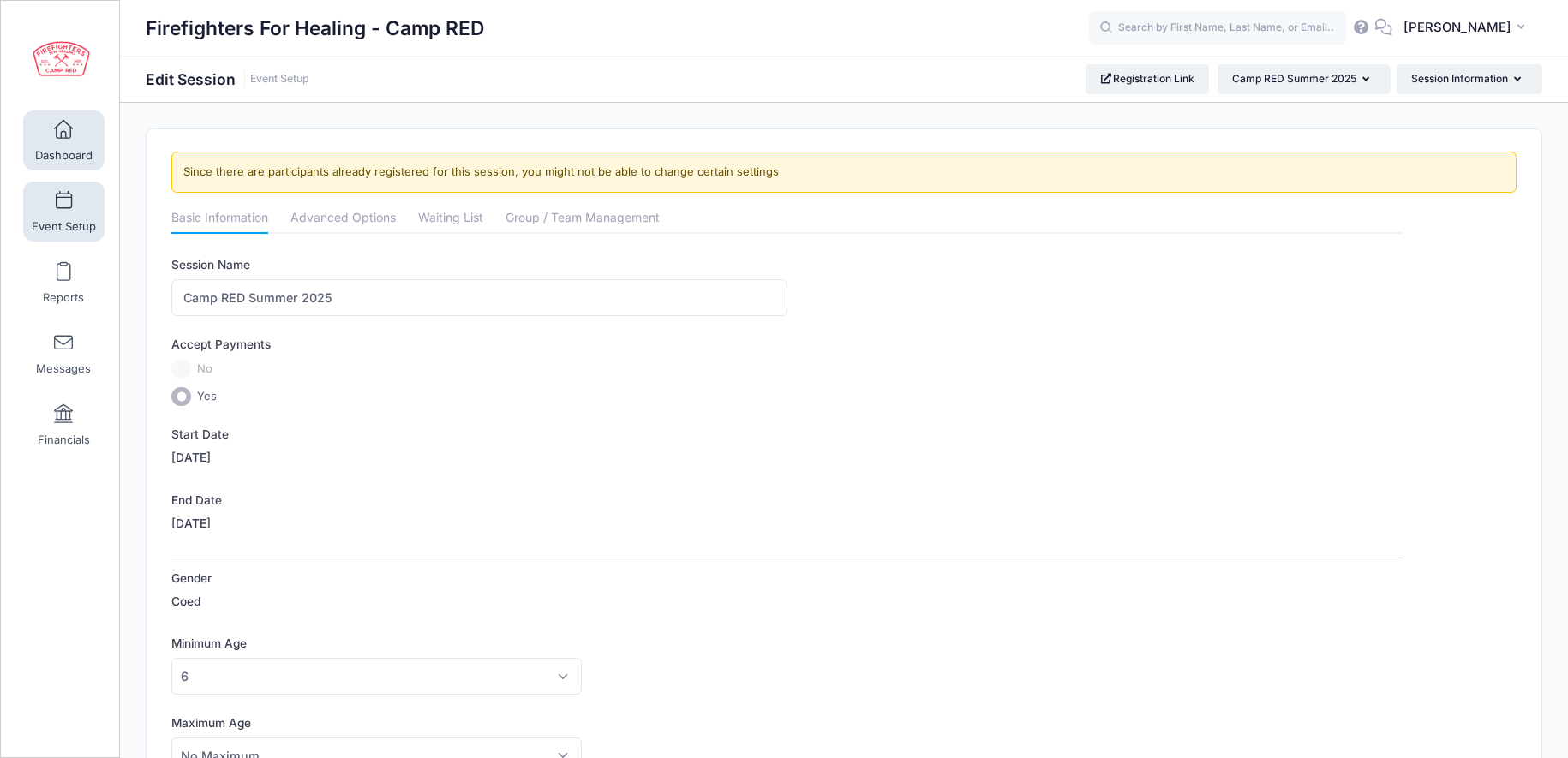
click at [67, 140] on link "Dashboard" at bounding box center [64, 140] width 81 height 60
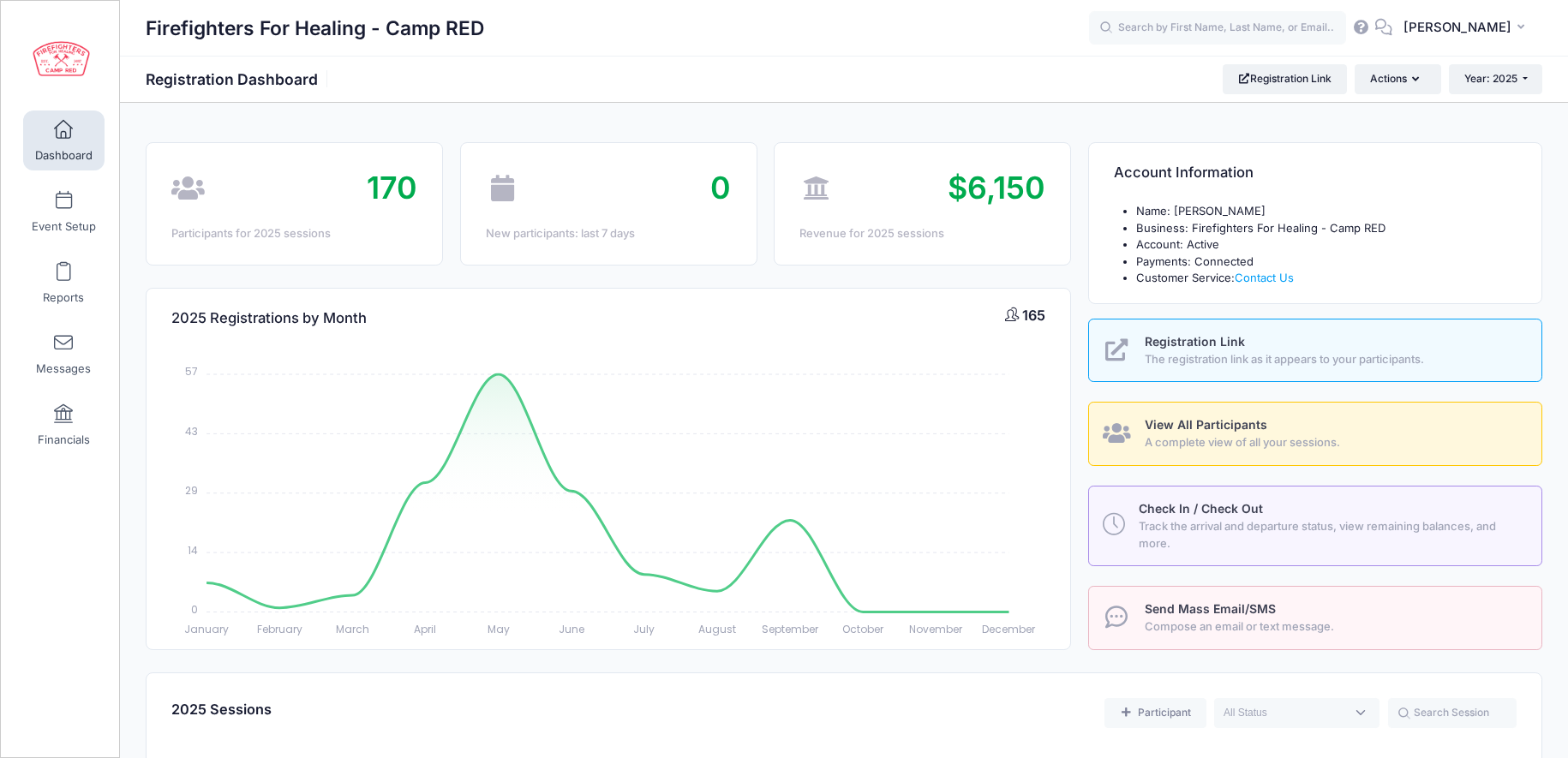
select select
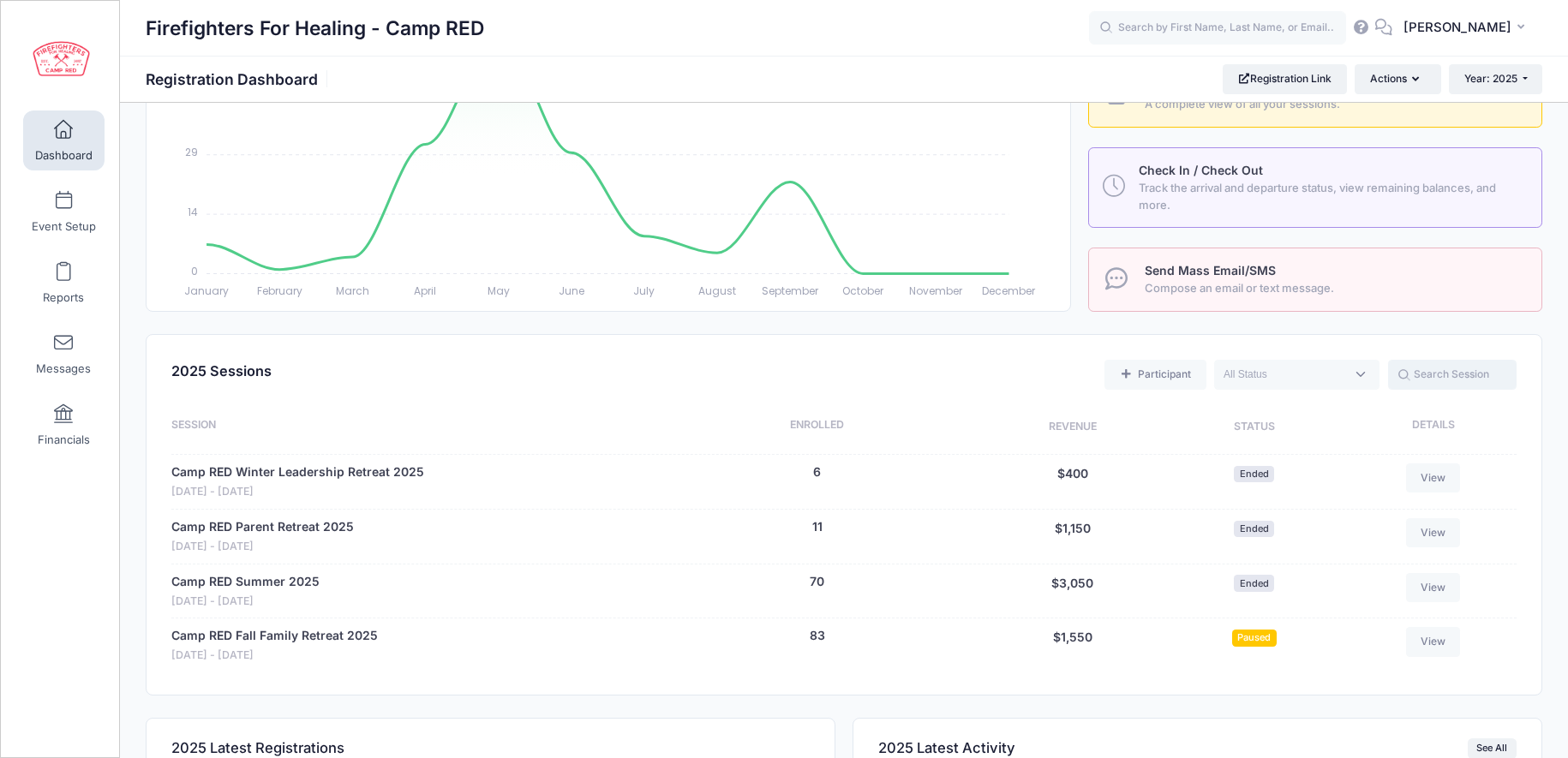
click at [1424, 376] on input "text" at bounding box center [1452, 374] width 128 height 29
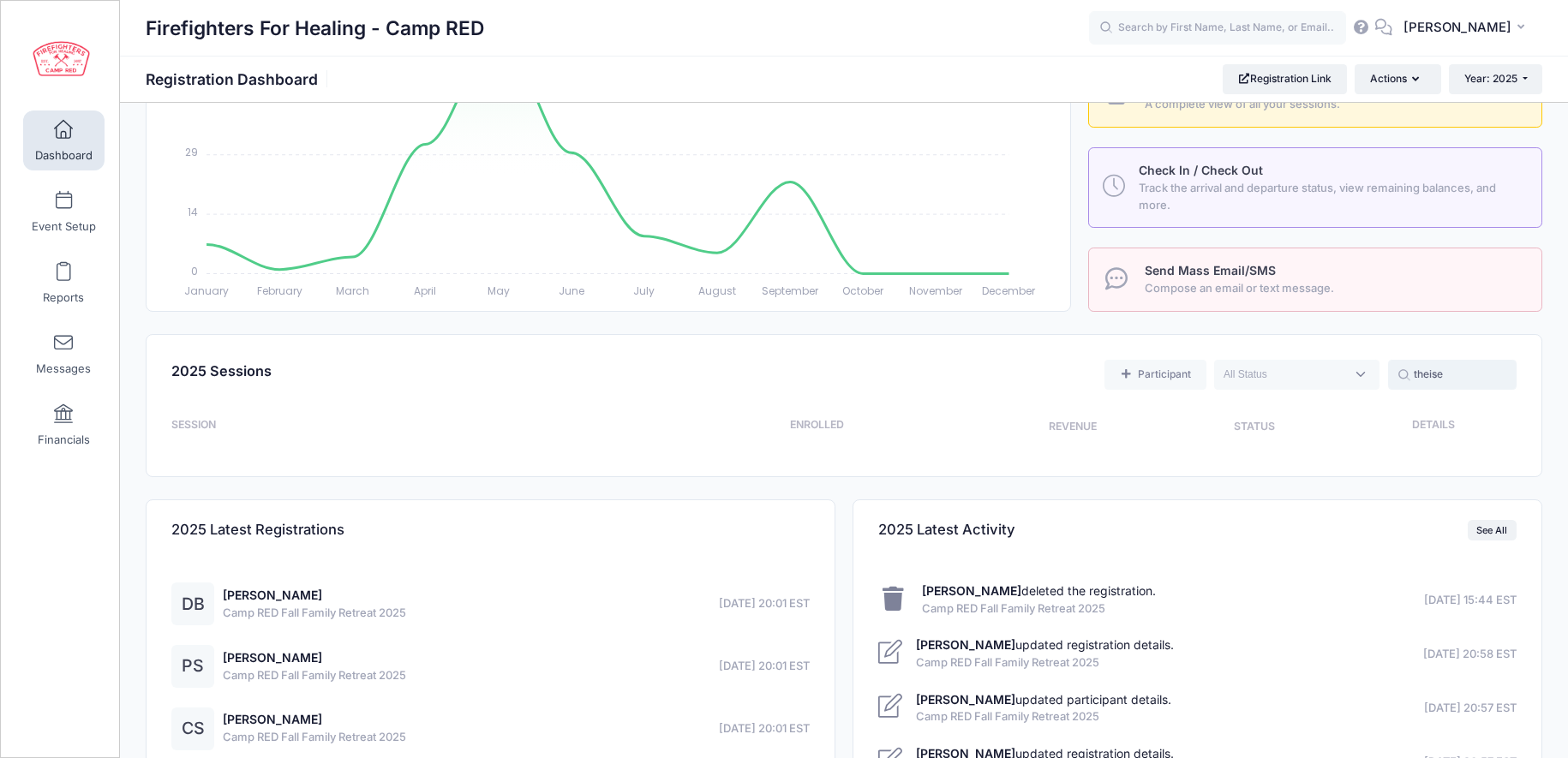
type input "theisen"
drag, startPoint x: 1382, startPoint y: 375, endPoint x: 1329, endPoint y: 375, distance: 53.0
click at [1329, 375] on div "Participant Upcoming Live Completed theisen" at bounding box center [897, 374] width 1239 height 35
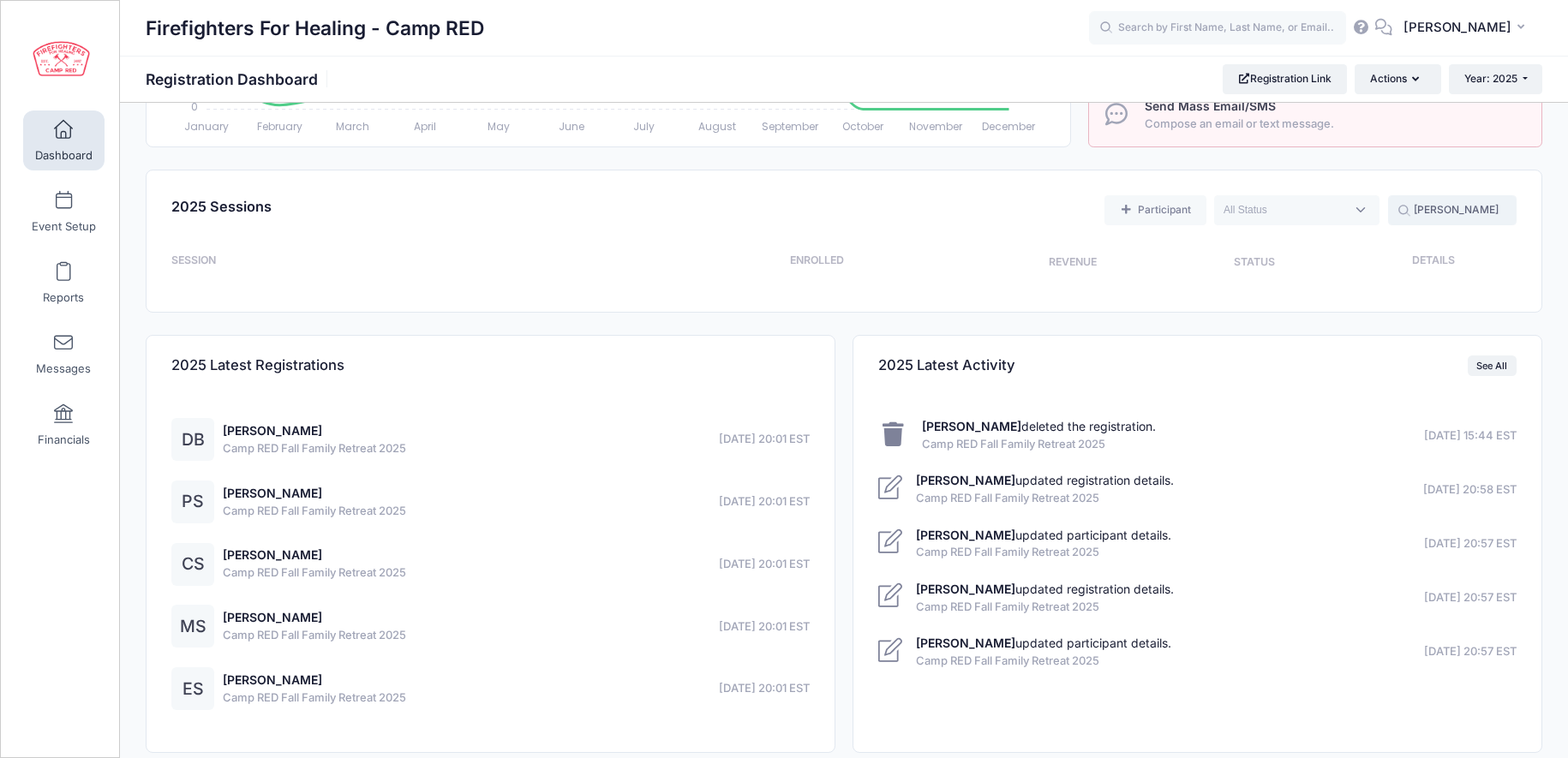
scroll to position [502, 0]
type input "beth"
click at [62, 223] on span "Event Setup" at bounding box center [64, 226] width 64 height 14
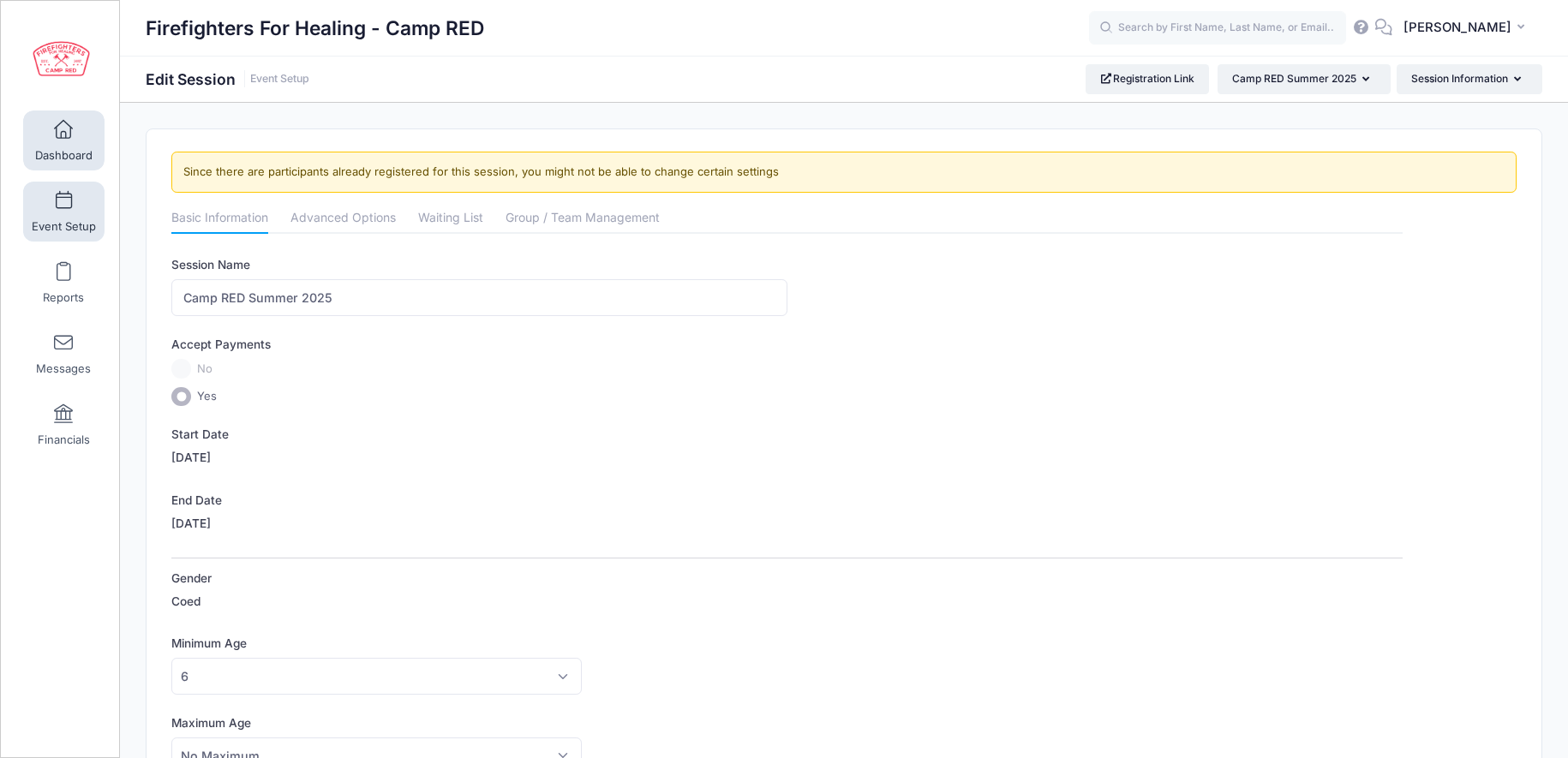
click at [47, 138] on link "Dashboard" at bounding box center [64, 140] width 81 height 60
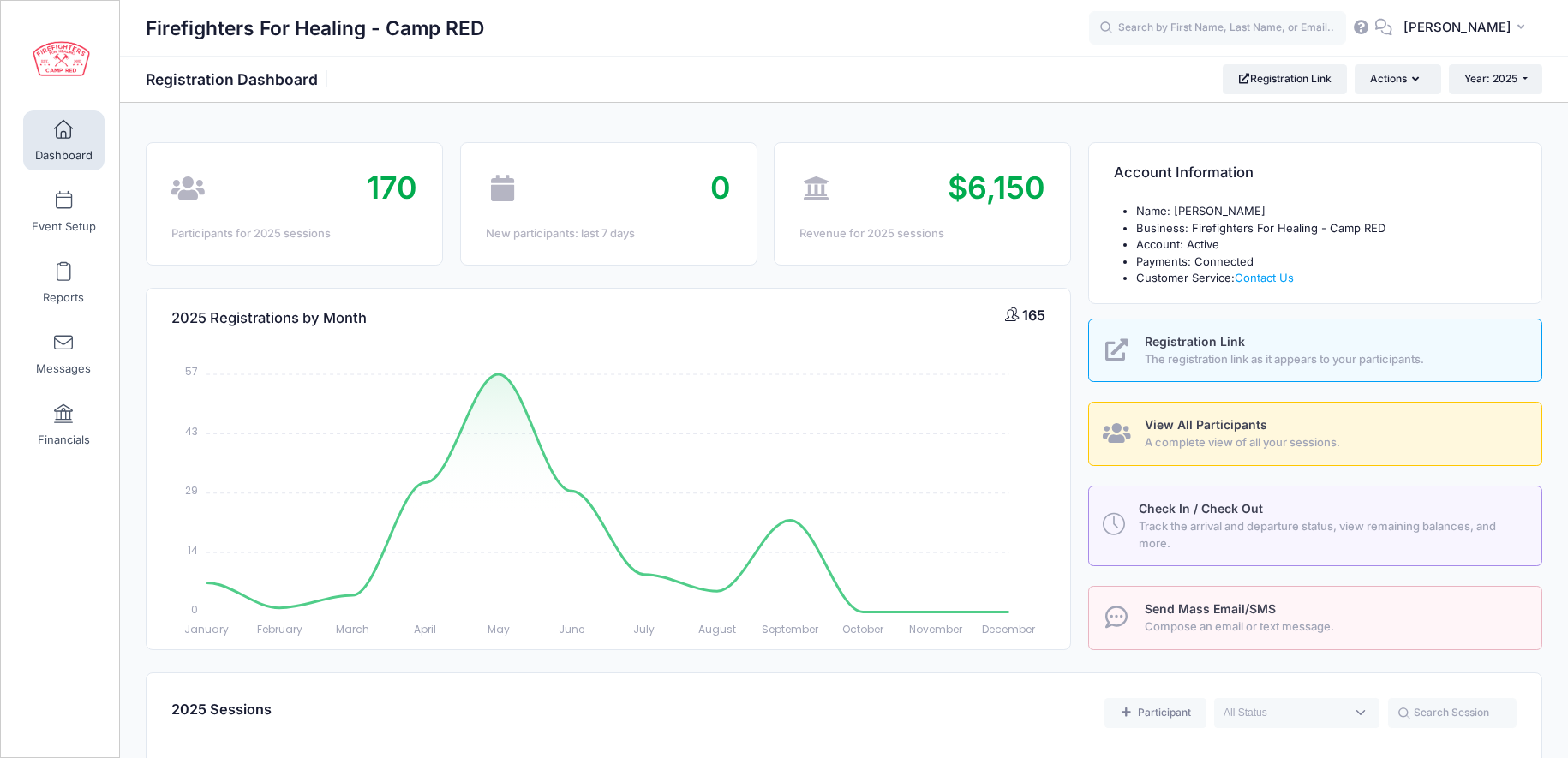
select select
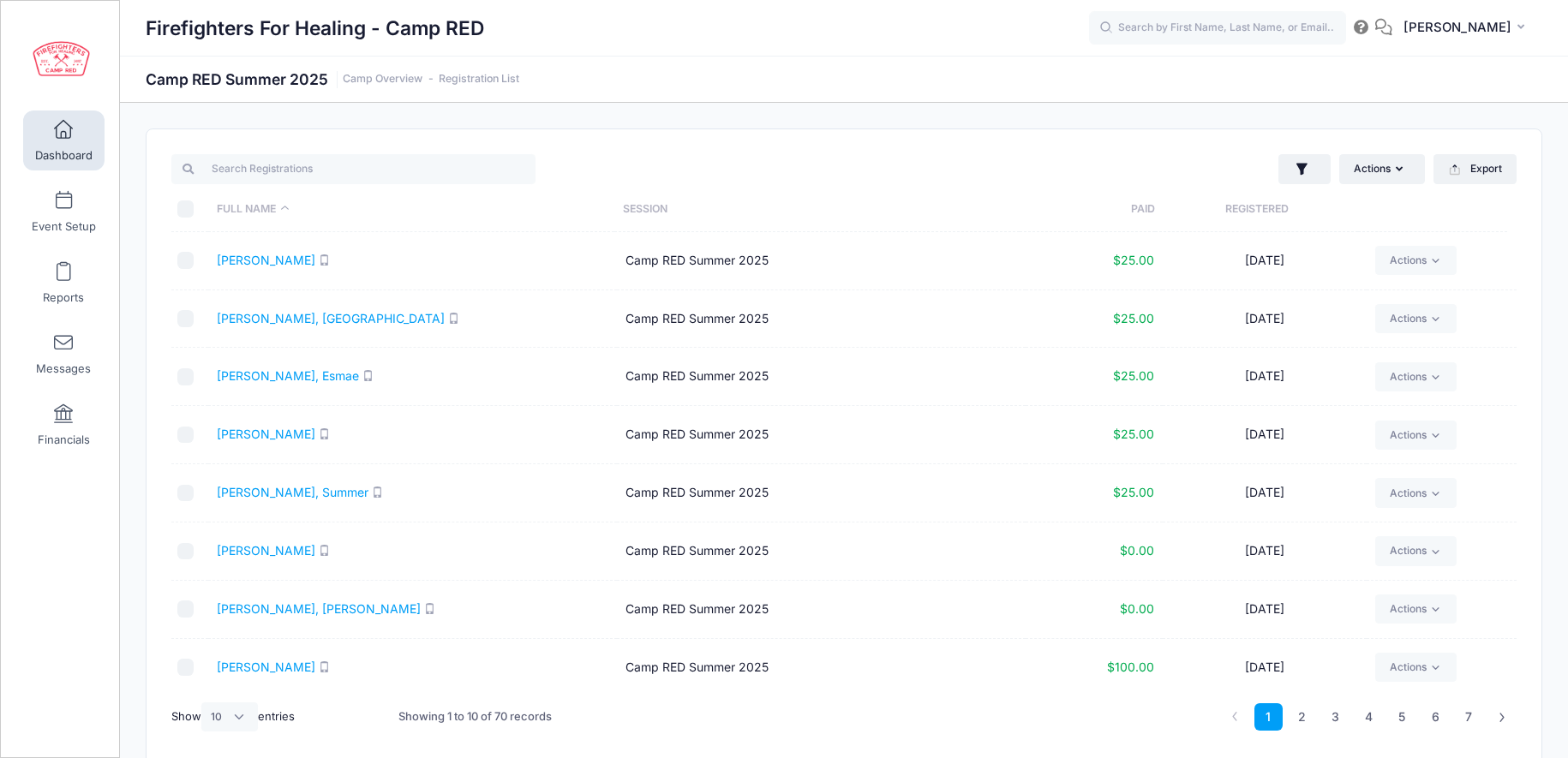
select select "10"
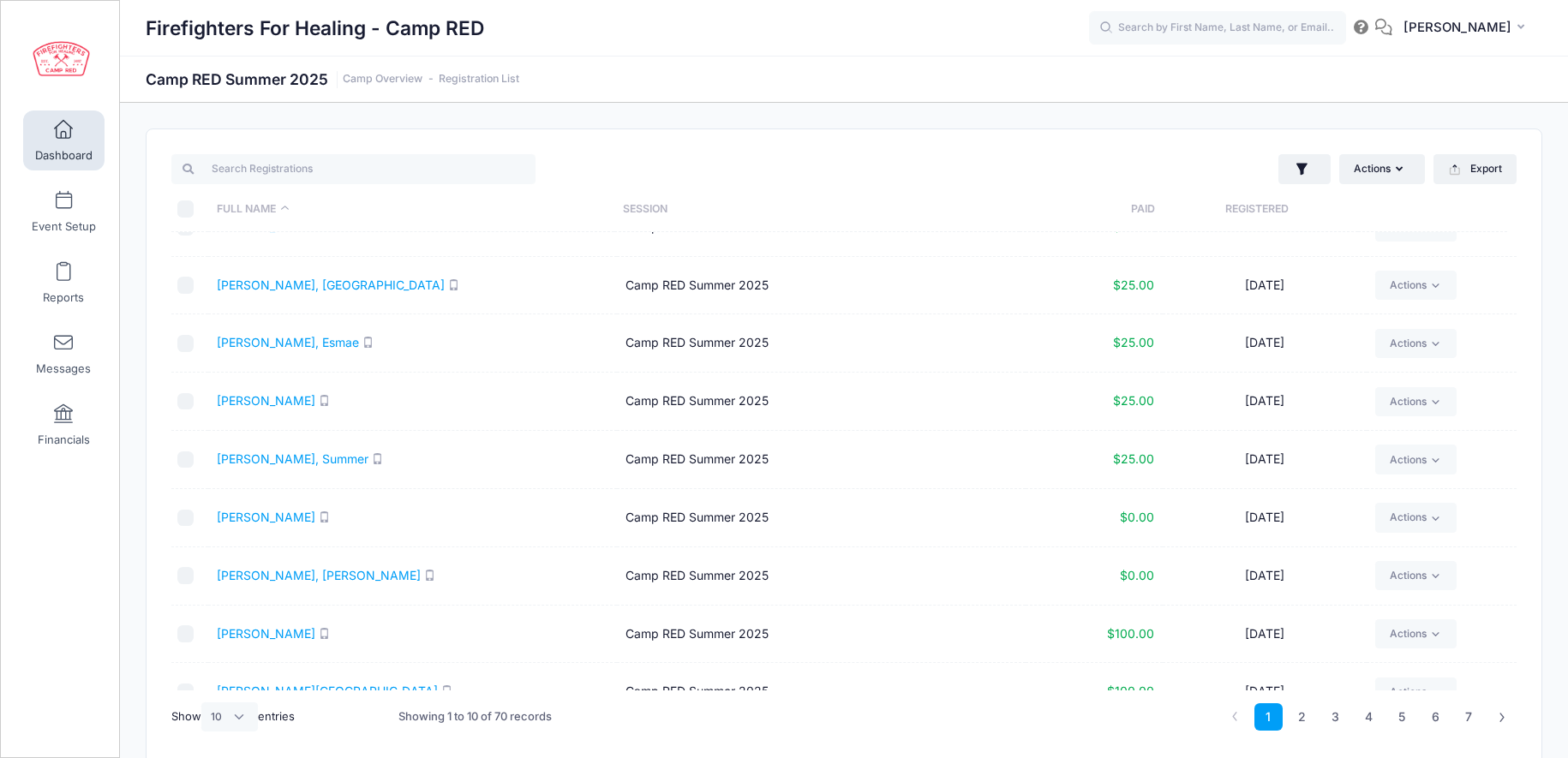
scroll to position [122, 0]
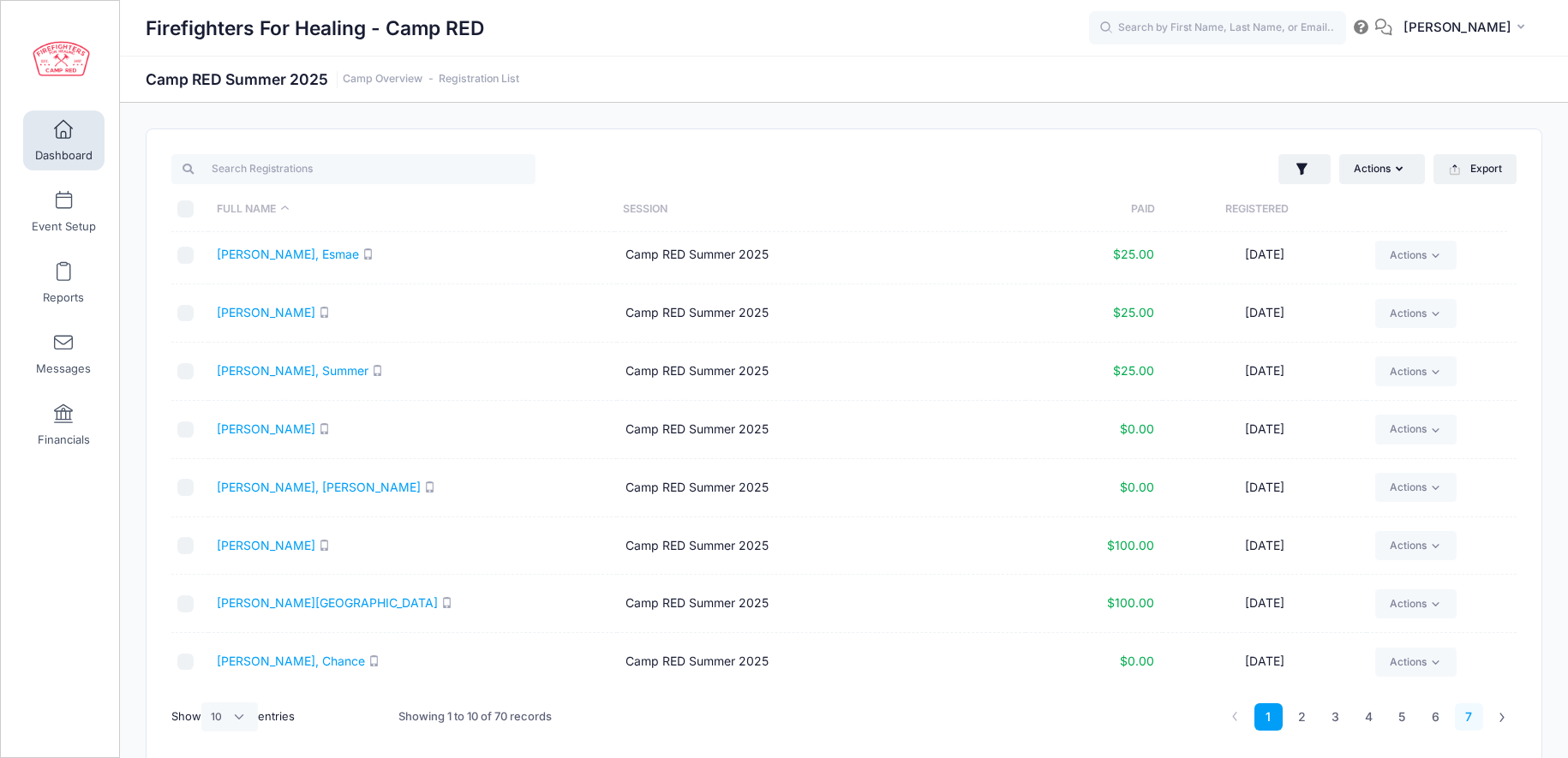
click at [1462, 717] on link "7" at bounding box center [1469, 717] width 28 height 28
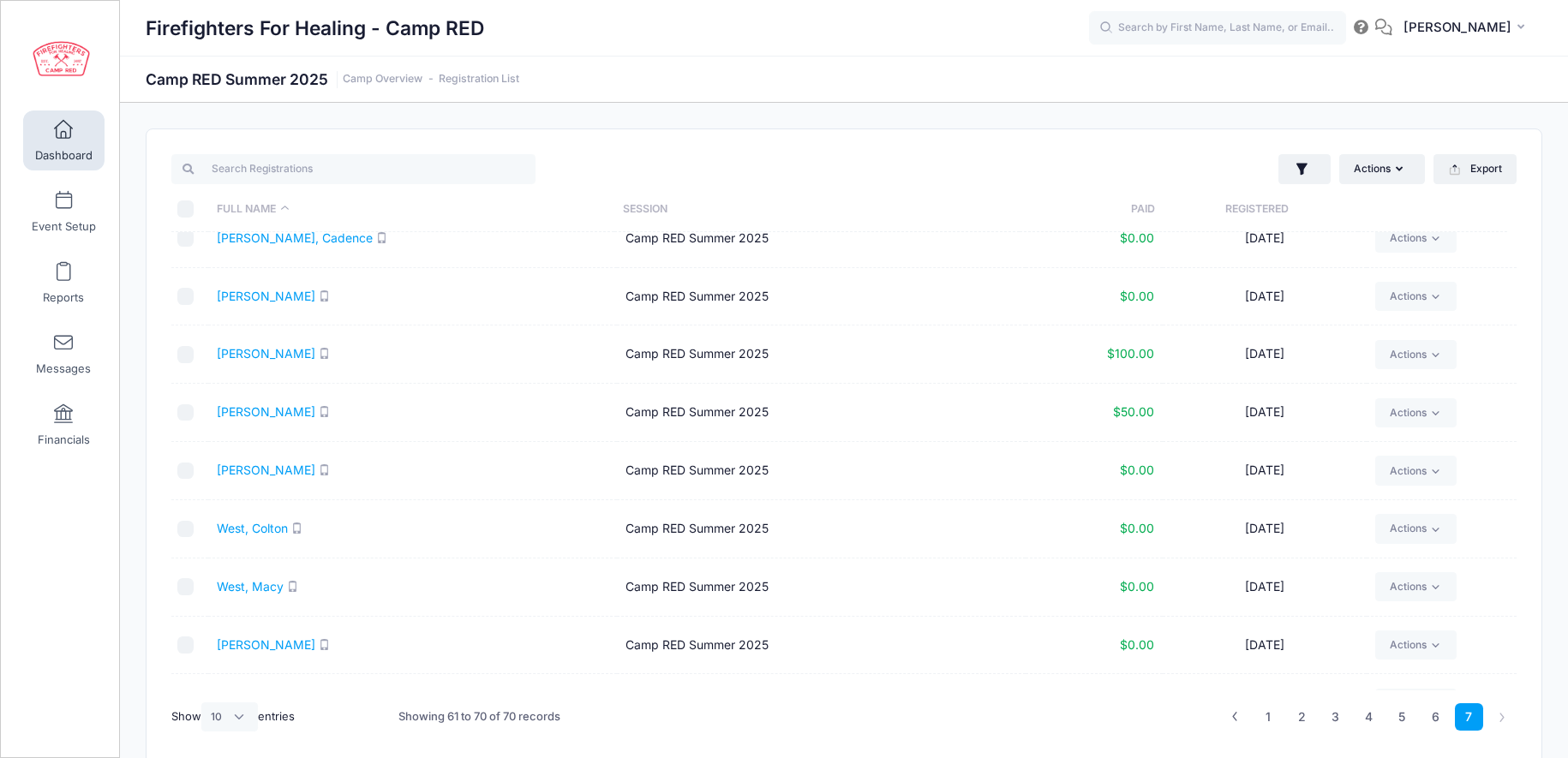
scroll to position [0, 0]
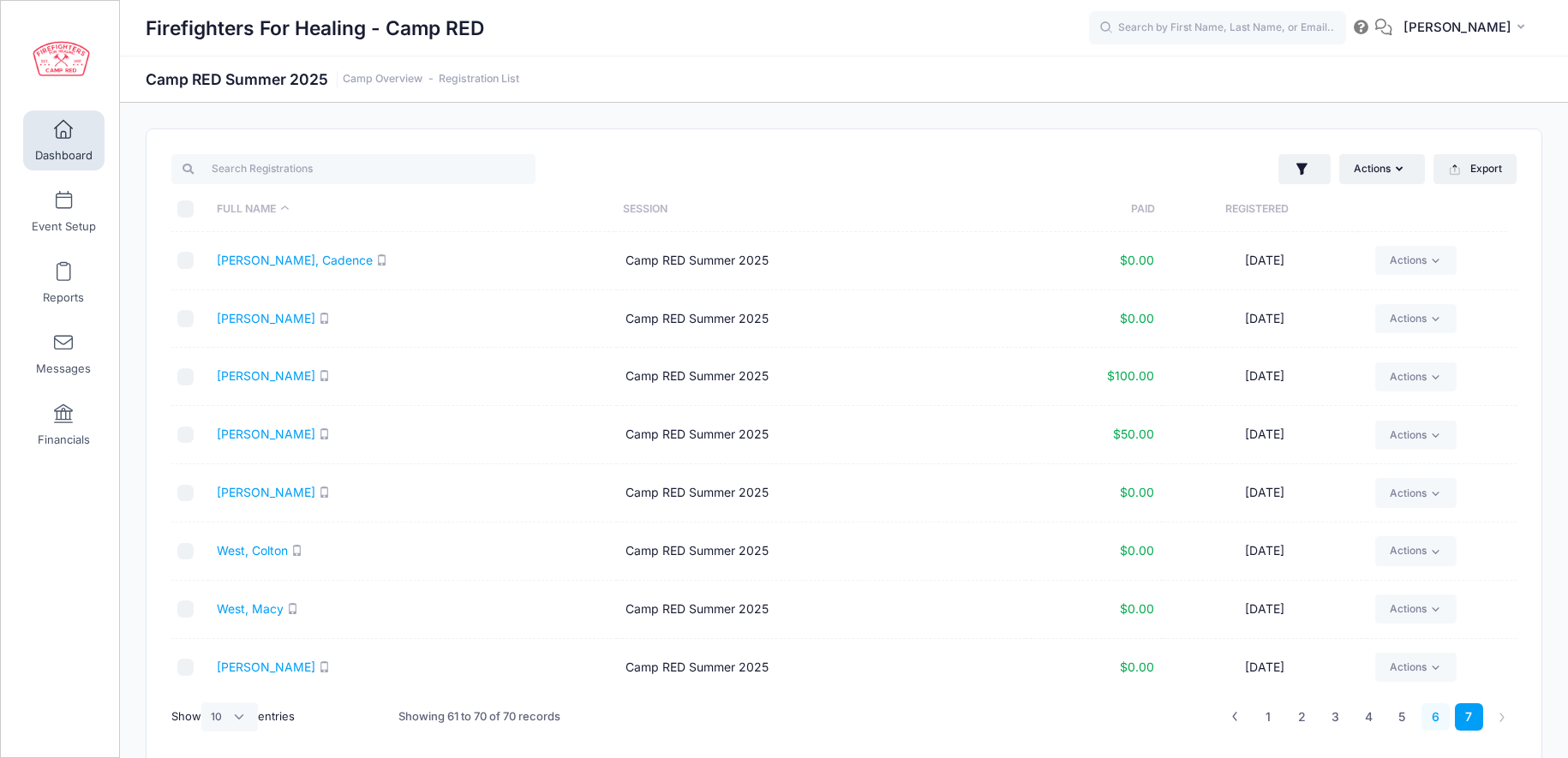
click at [1434, 713] on link "6" at bounding box center [1435, 717] width 28 height 28
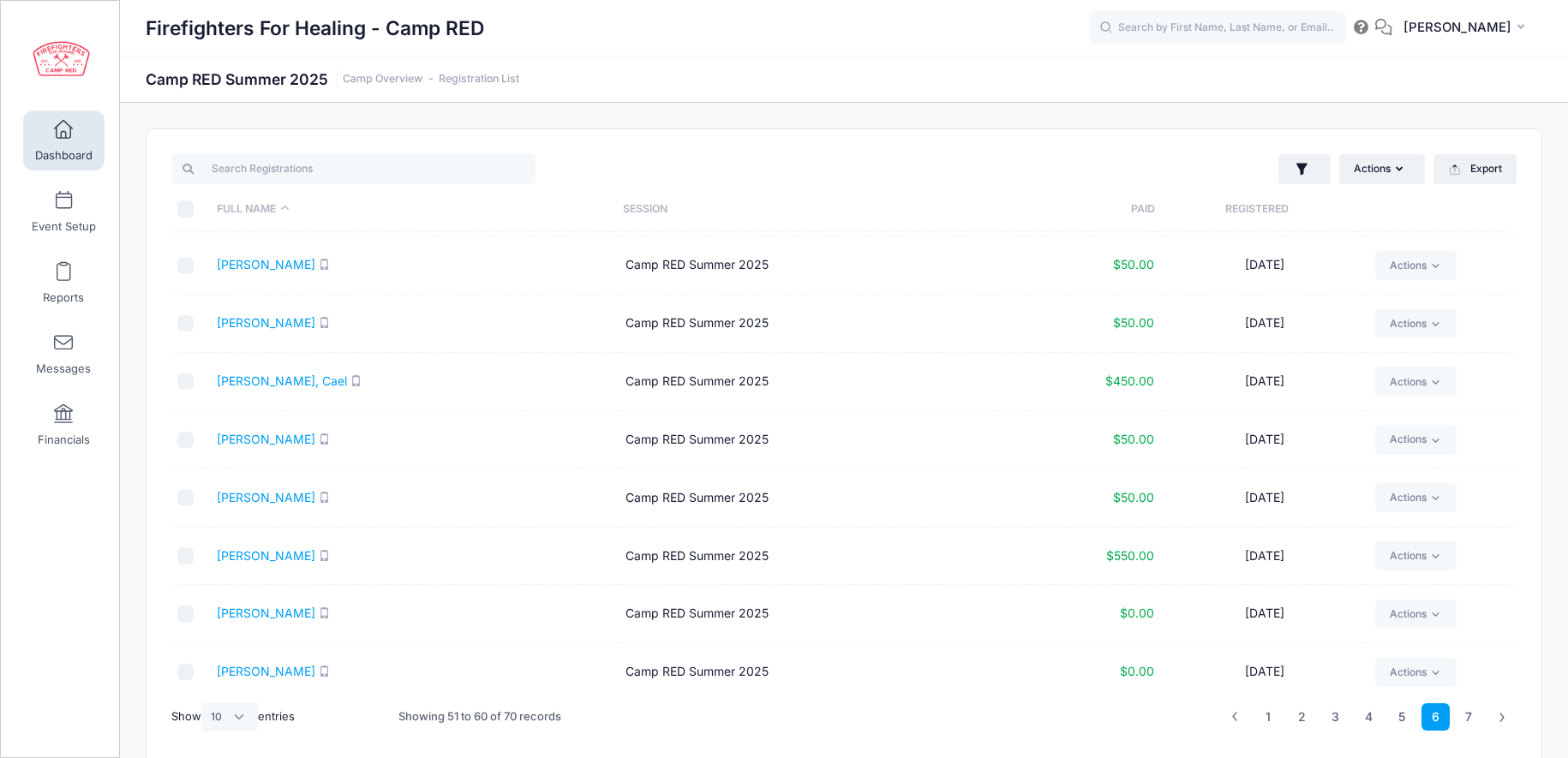
scroll to position [122, 0]
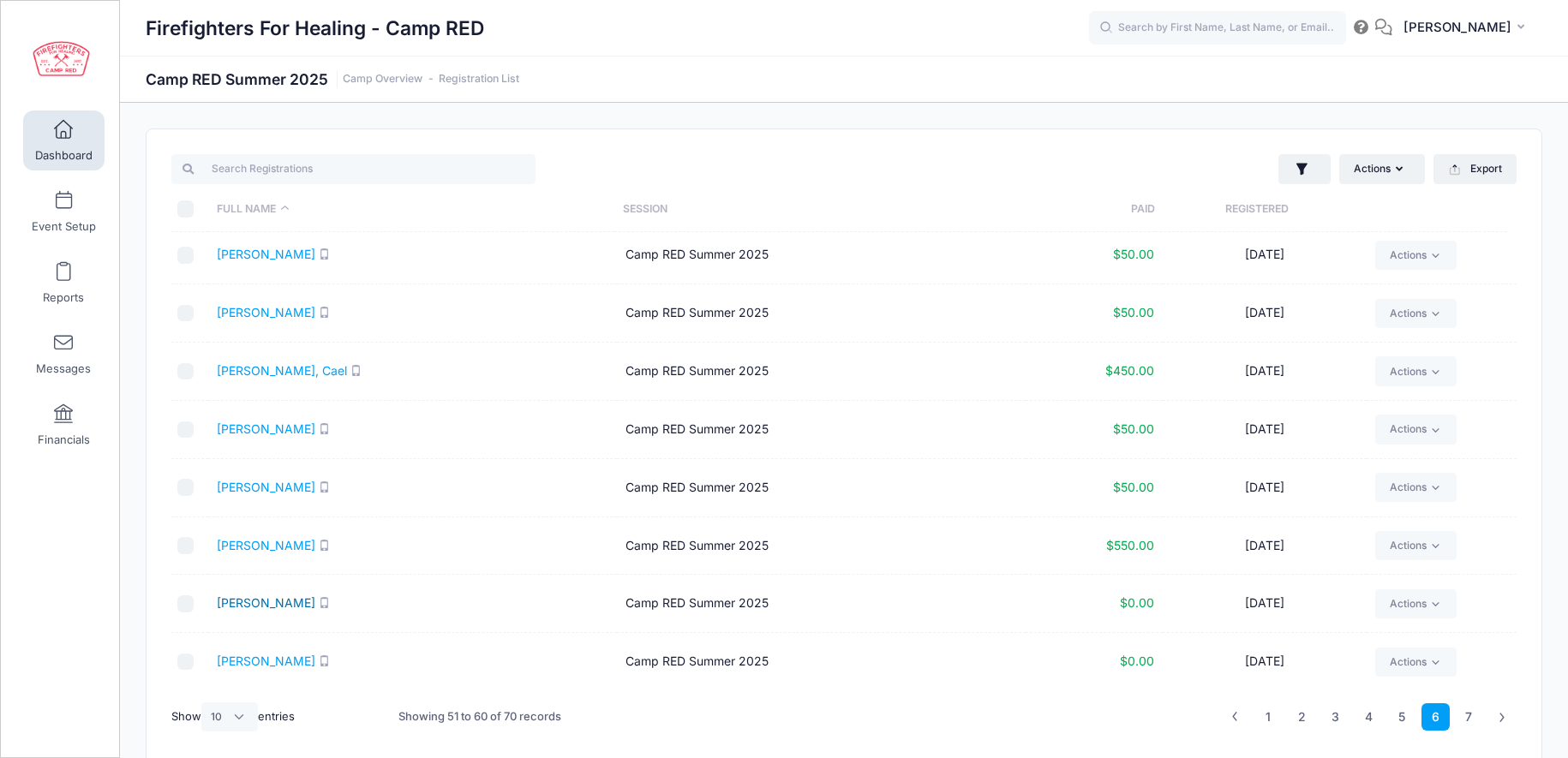
click at [255, 602] on link "Theisen, Beth" at bounding box center [266, 601] width 98 height 14
click at [382, 174] on input "search" at bounding box center [354, 169] width 364 height 29
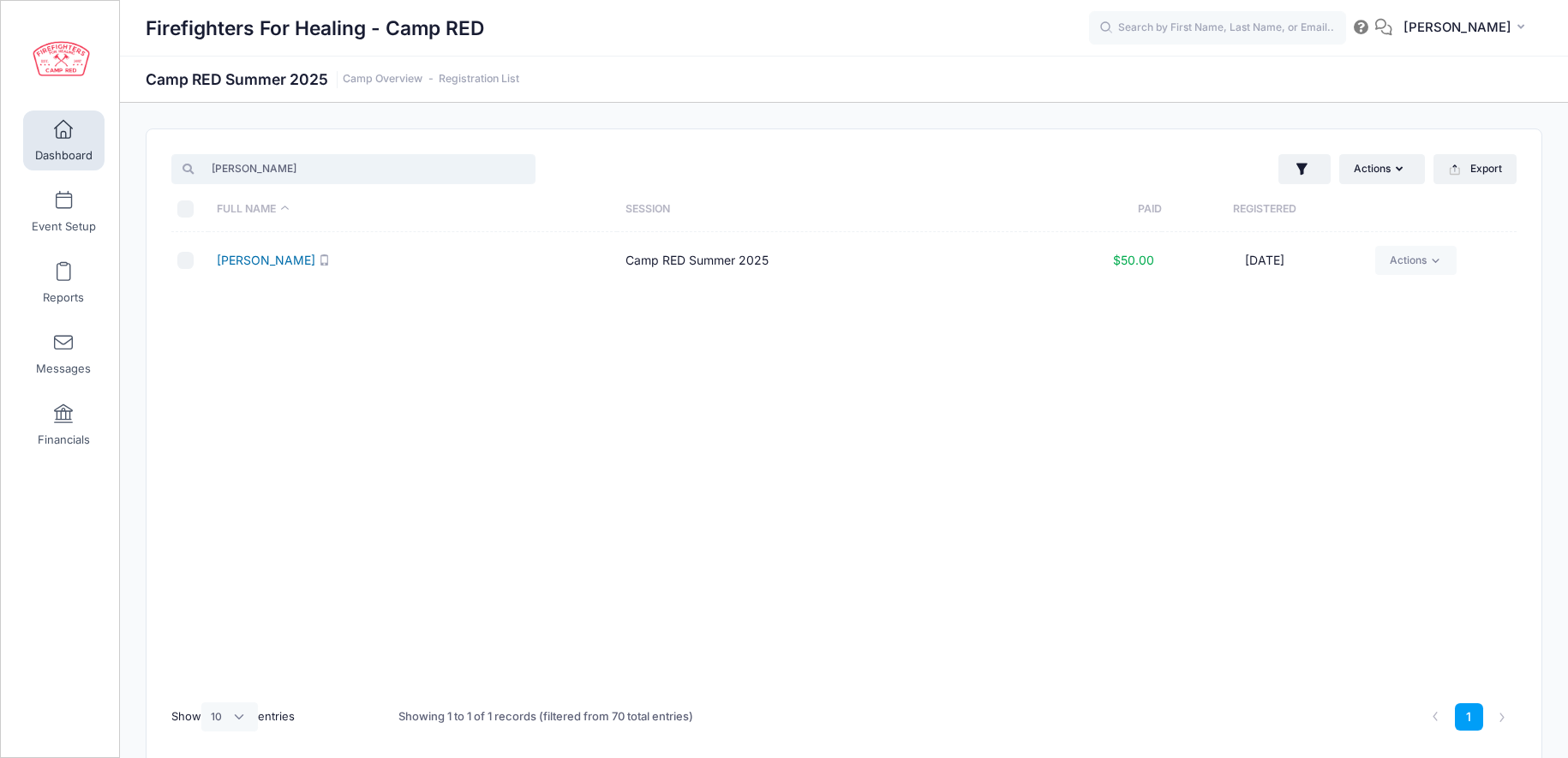
type input "vang"
click at [261, 259] on link "Vang, Mason" at bounding box center [266, 259] width 98 height 14
click at [57, 157] on span "Dashboard" at bounding box center [63, 155] width 58 height 14
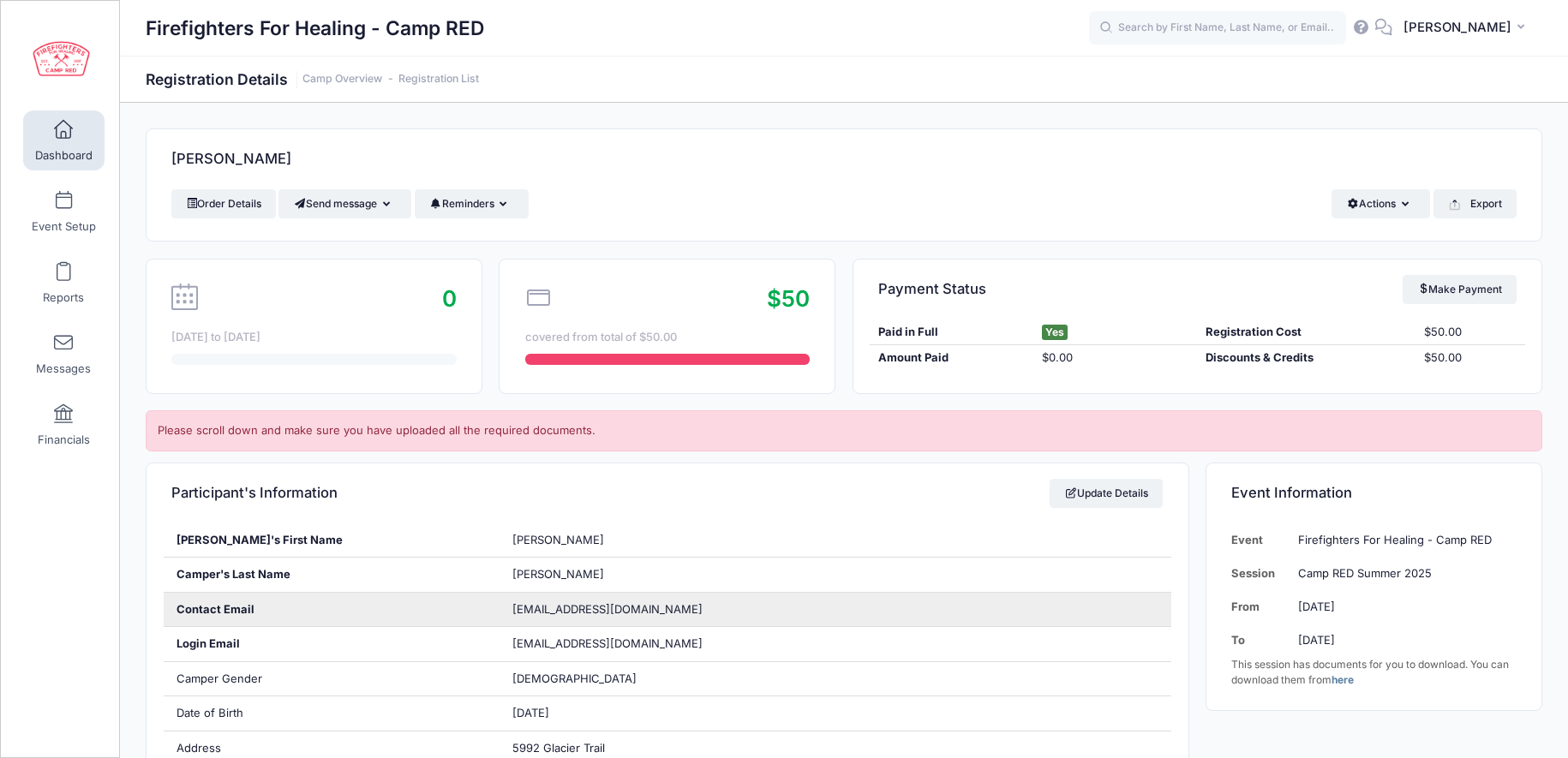
click at [589, 609] on span "theisenbethanne@yahoo.com" at bounding box center [607, 609] width 190 height 14
copy div "theisenbethanne@yahoo.com"
drag, startPoint x: 509, startPoint y: 607, endPoint x: 648, endPoint y: 609, distance: 139.0
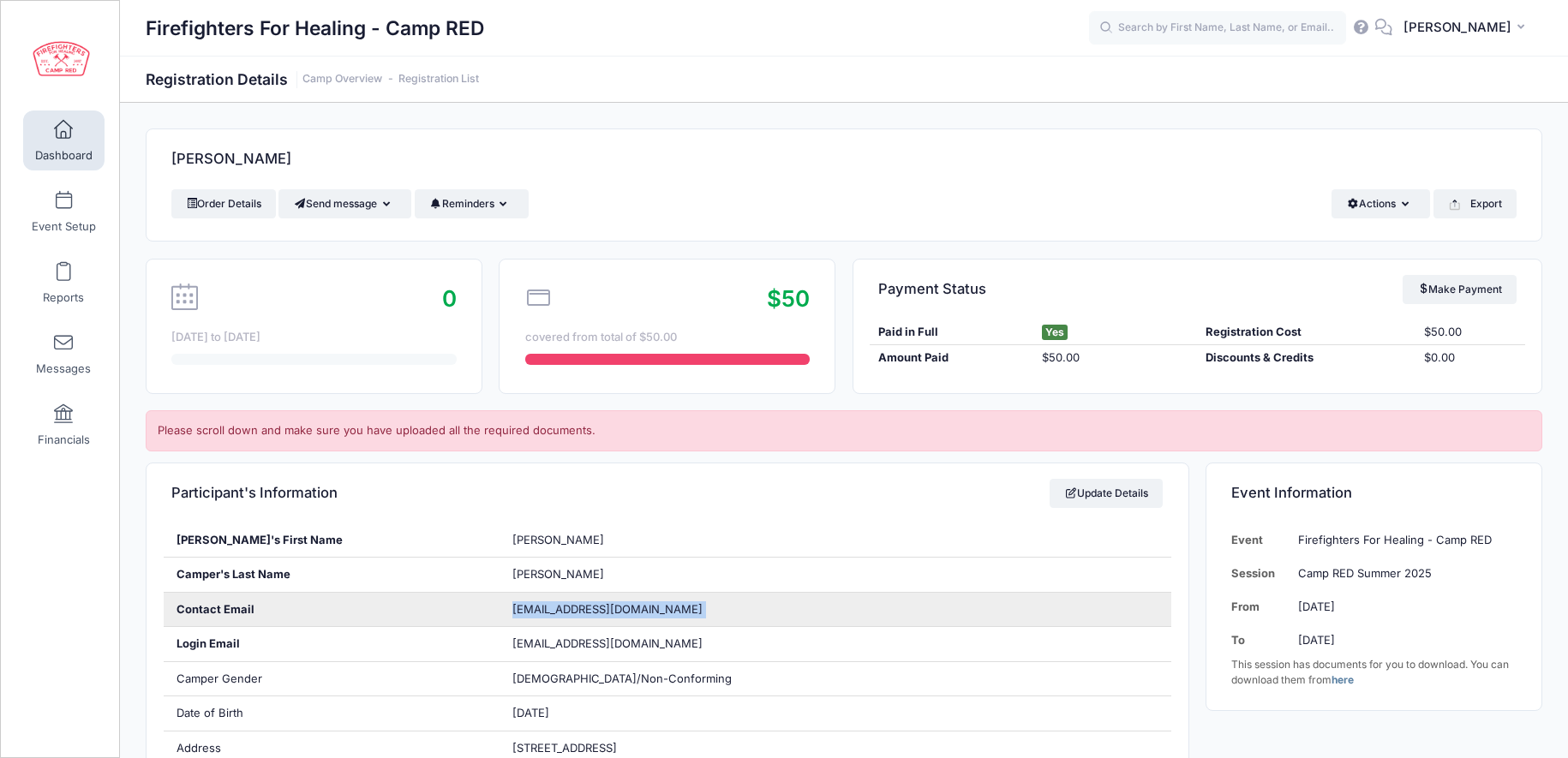
click at [648, 609] on div "[EMAIL_ADDRESS][DOMAIN_NAME]" at bounding box center [835, 610] width 671 height 34
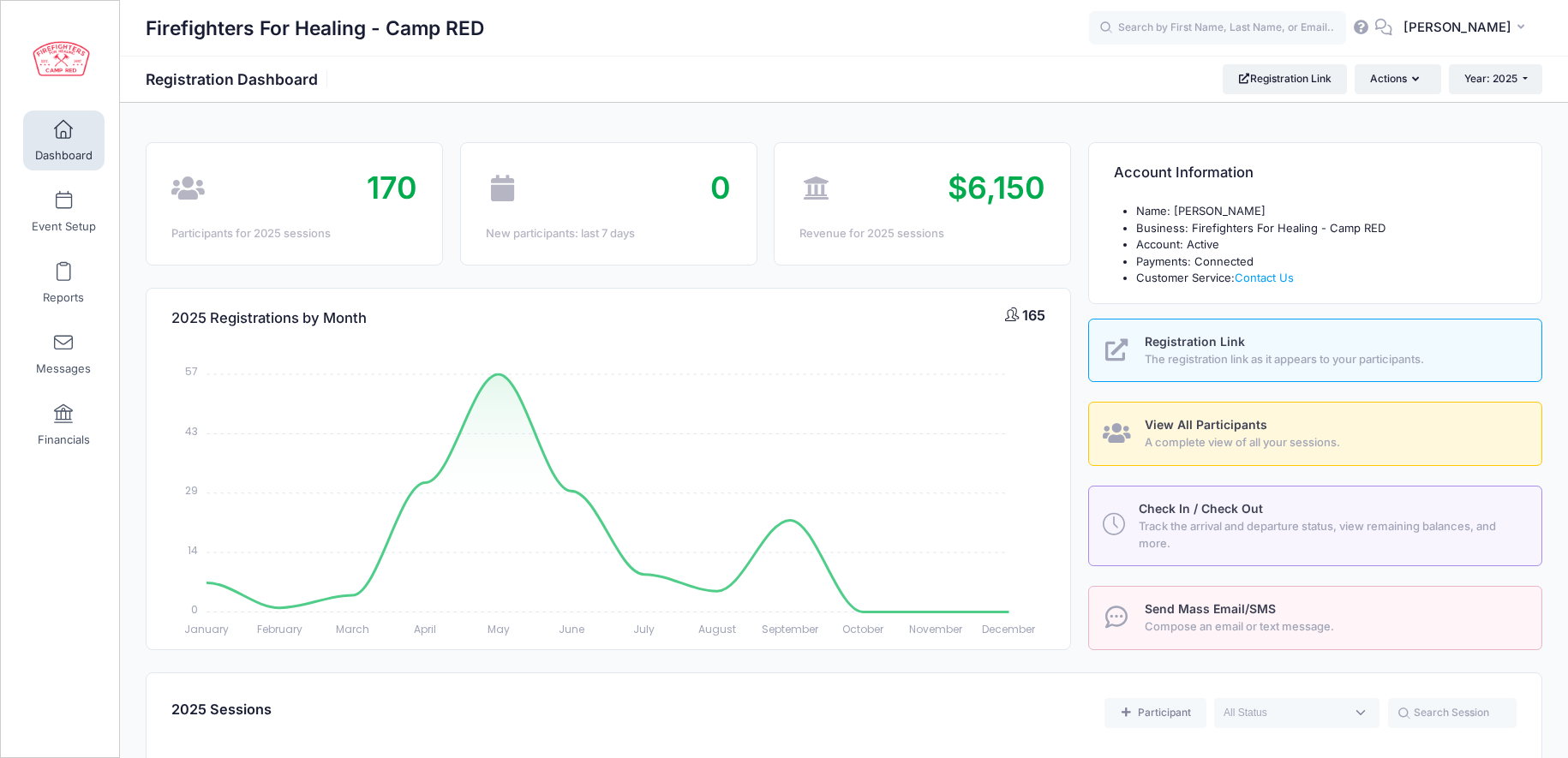
select select
